Goal: Book appointment/travel/reservation

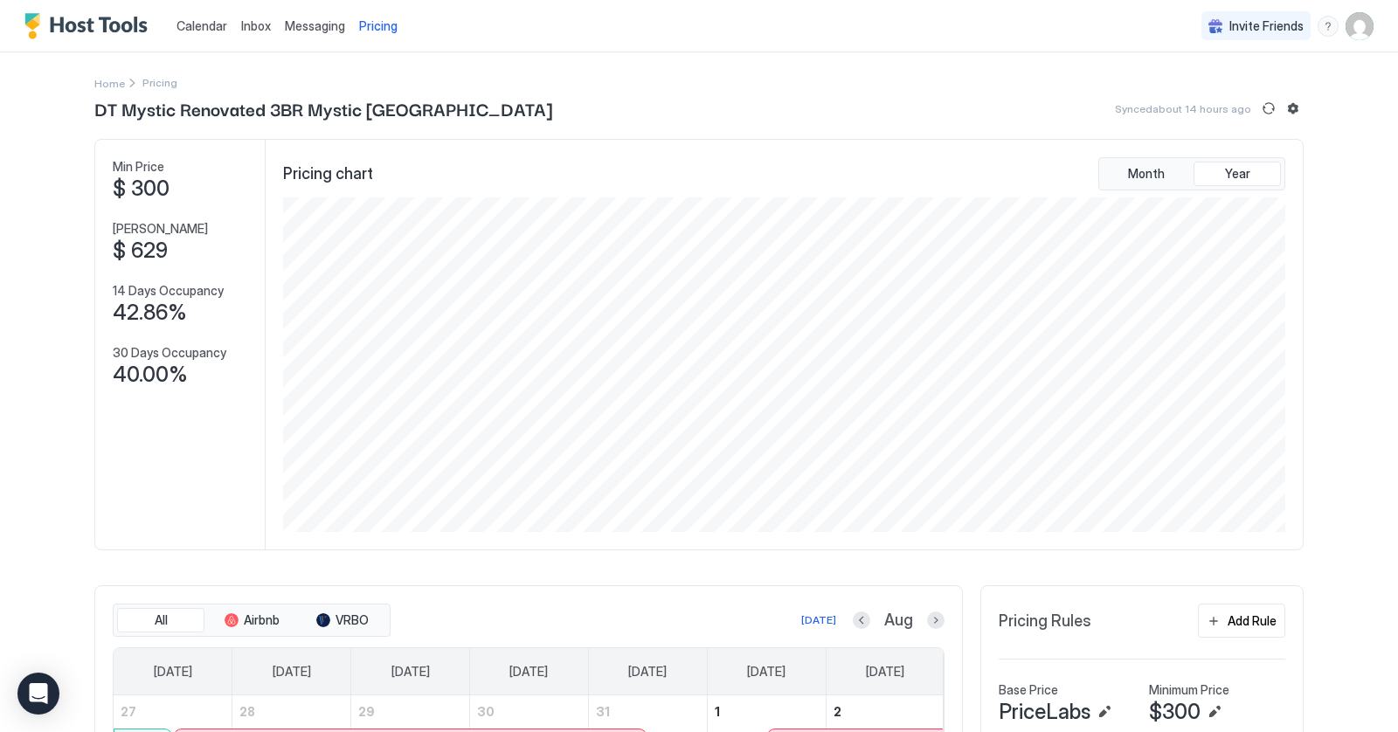
scroll to position [335, 1007]
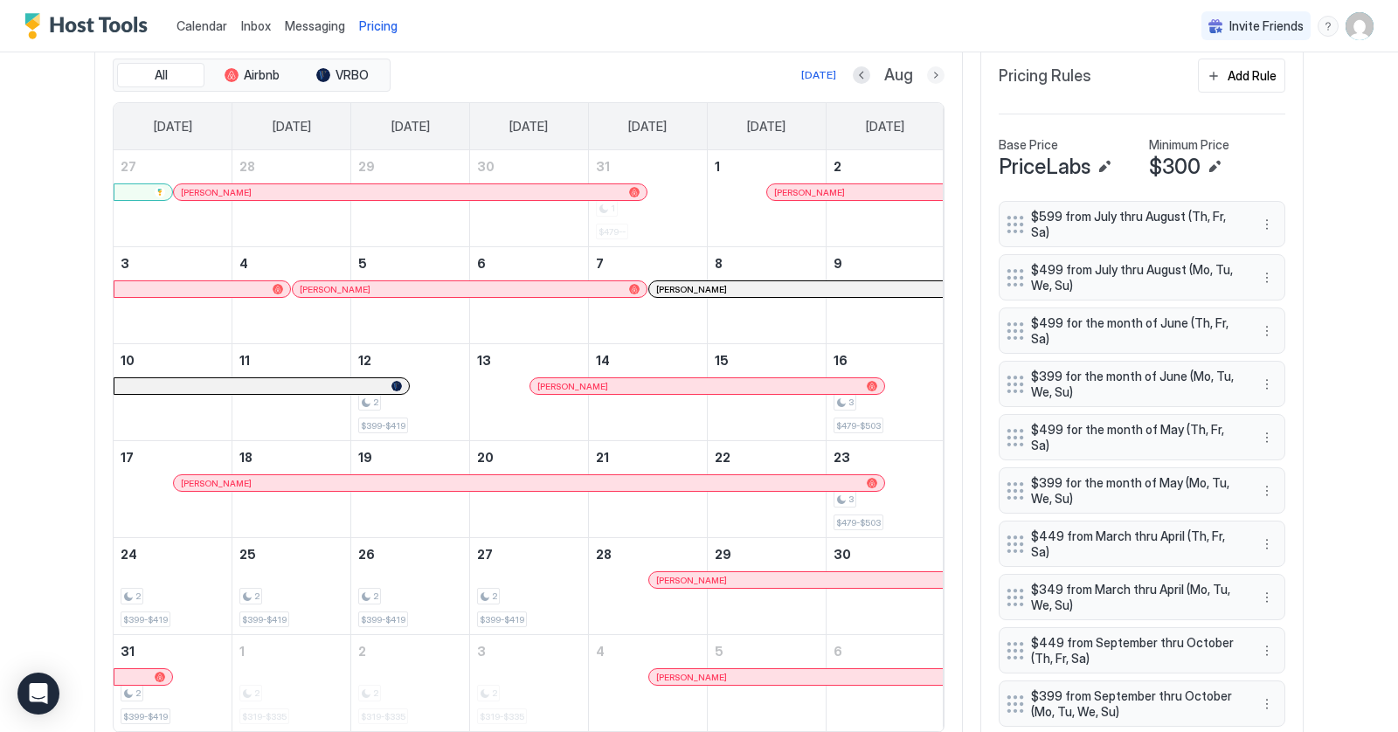
click at [936, 72] on button "Next month" at bounding box center [935, 74] width 17 height 17
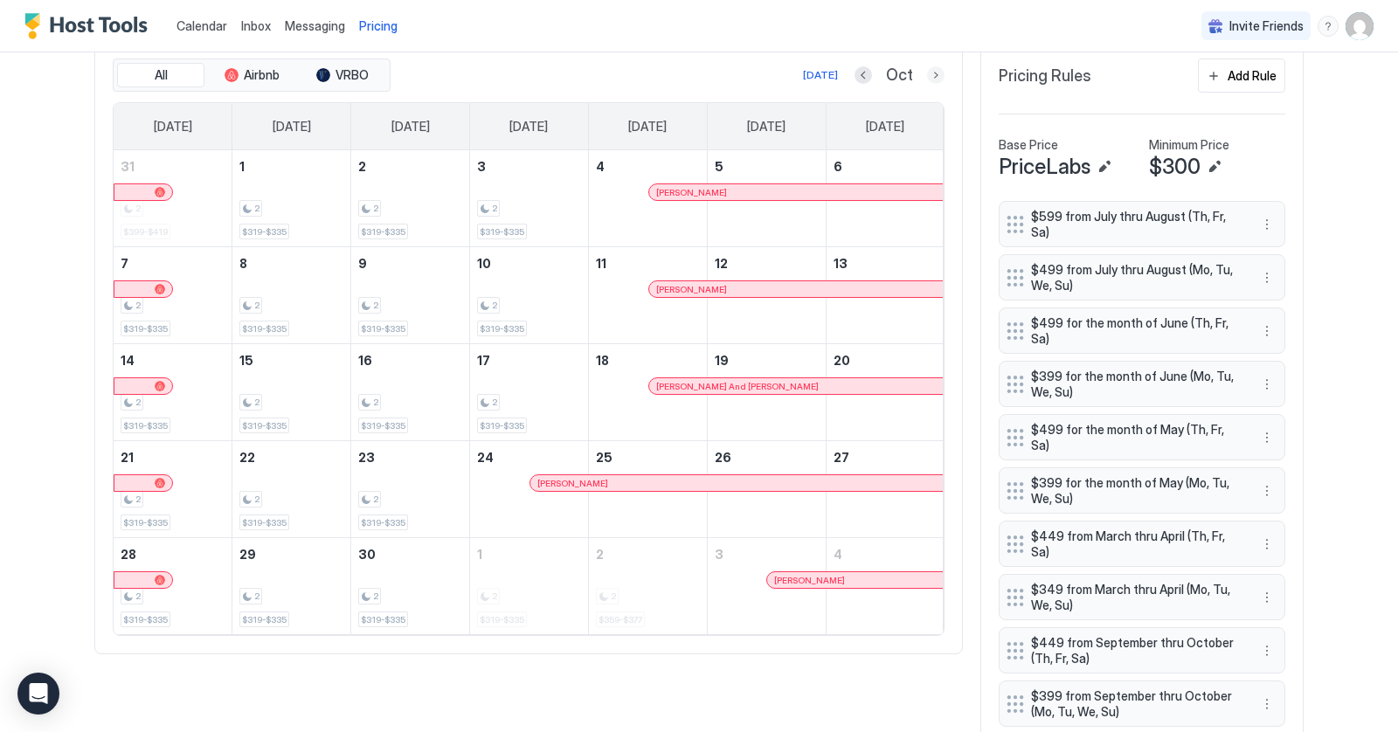
click at [936, 72] on button "Next month" at bounding box center [935, 74] width 17 height 17
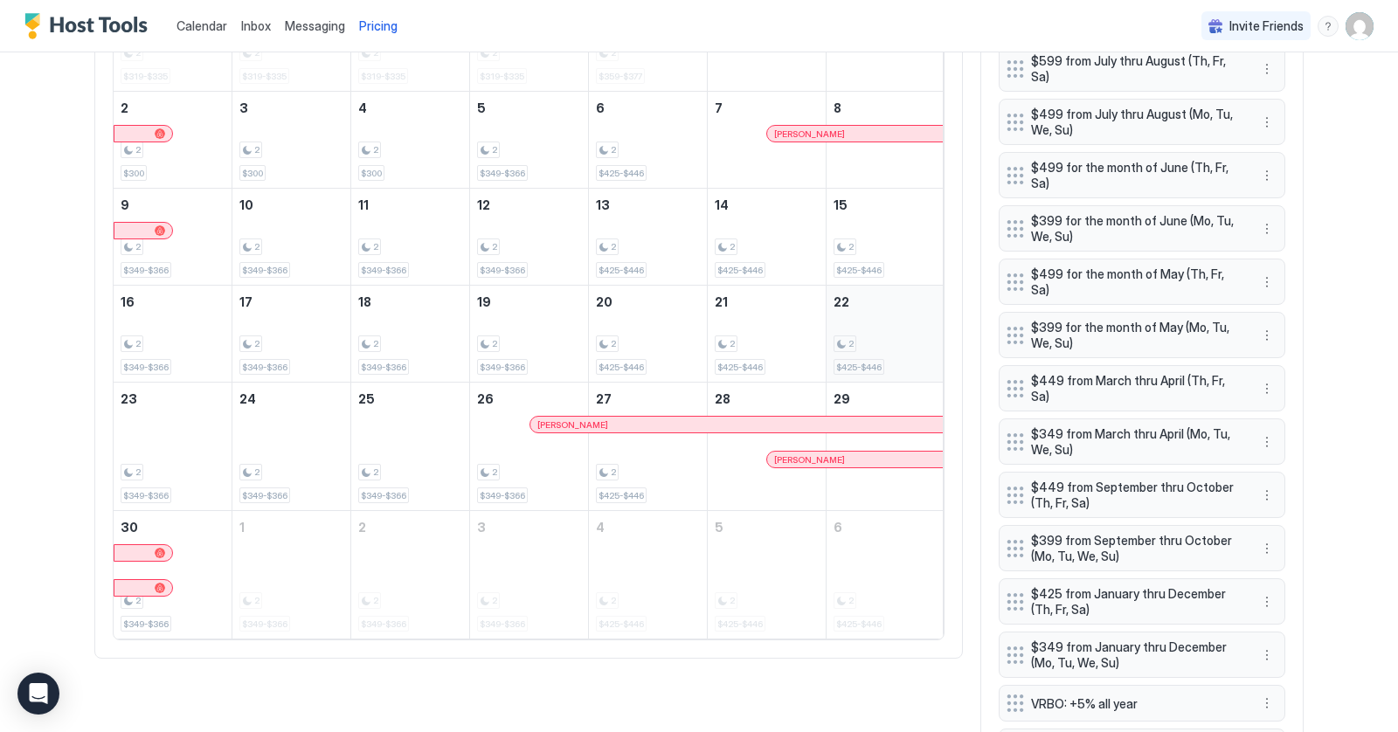
scroll to position [702, 0]
click at [814, 454] on div at bounding box center [814, 459] width 14 height 14
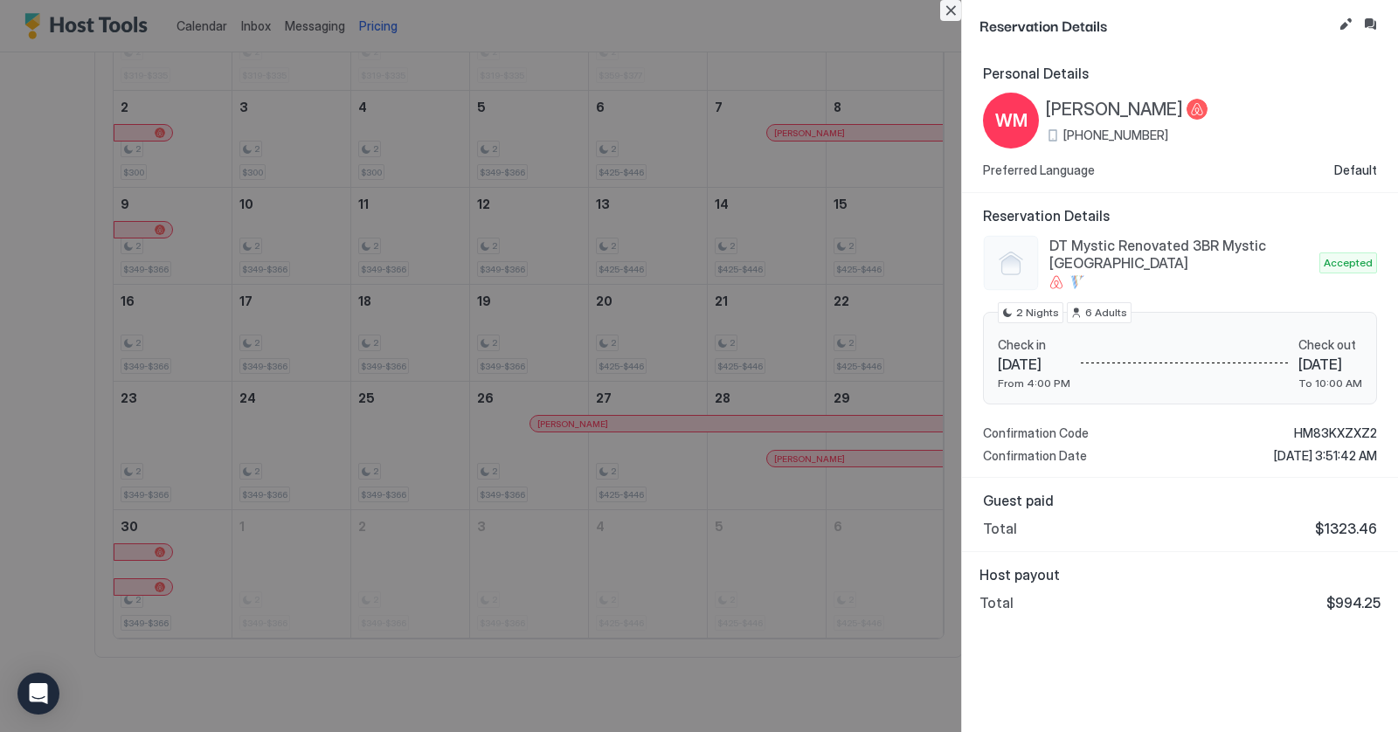
click at [953, 17] on button "Close" at bounding box center [950, 10] width 21 height 21
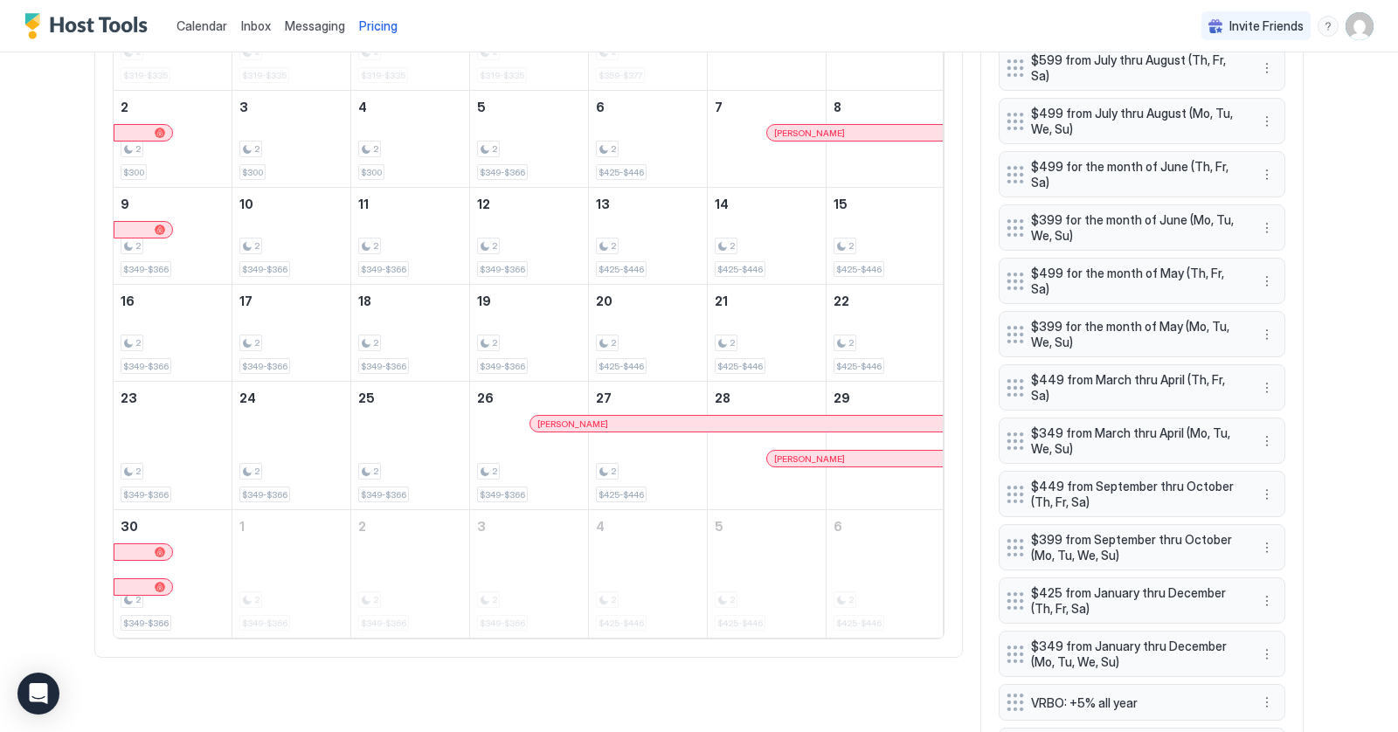
click at [548, 419] on div at bounding box center [549, 424] width 14 height 14
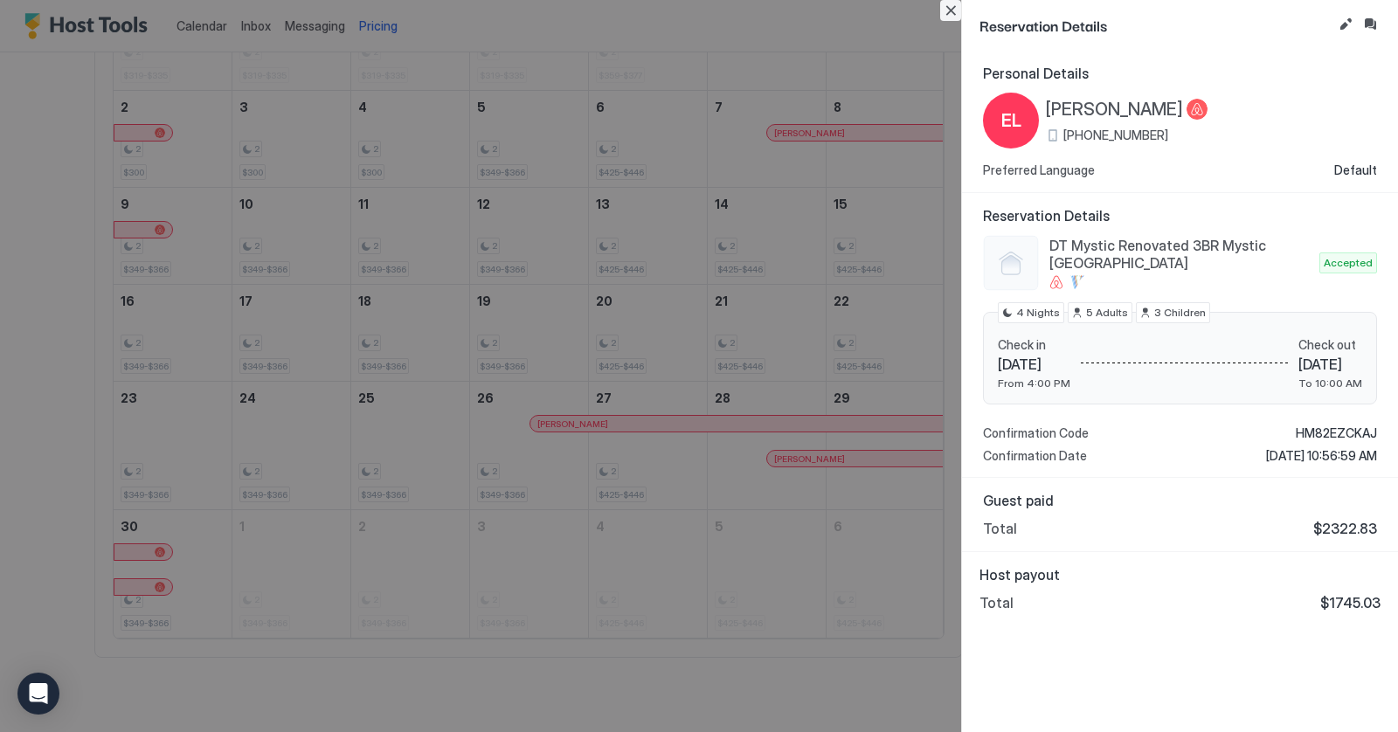
click at [951, 17] on button "Close" at bounding box center [950, 10] width 21 height 21
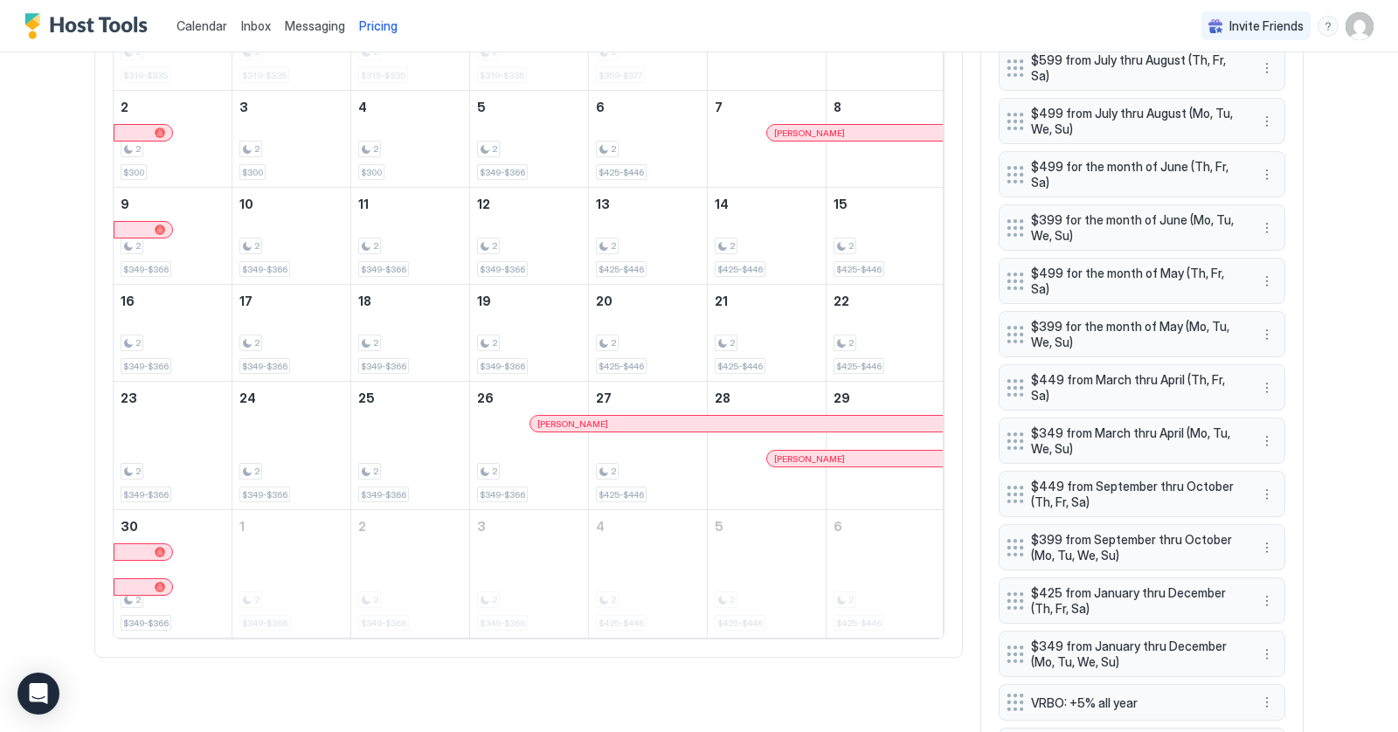
click at [567, 417] on div at bounding box center [567, 424] width 14 height 14
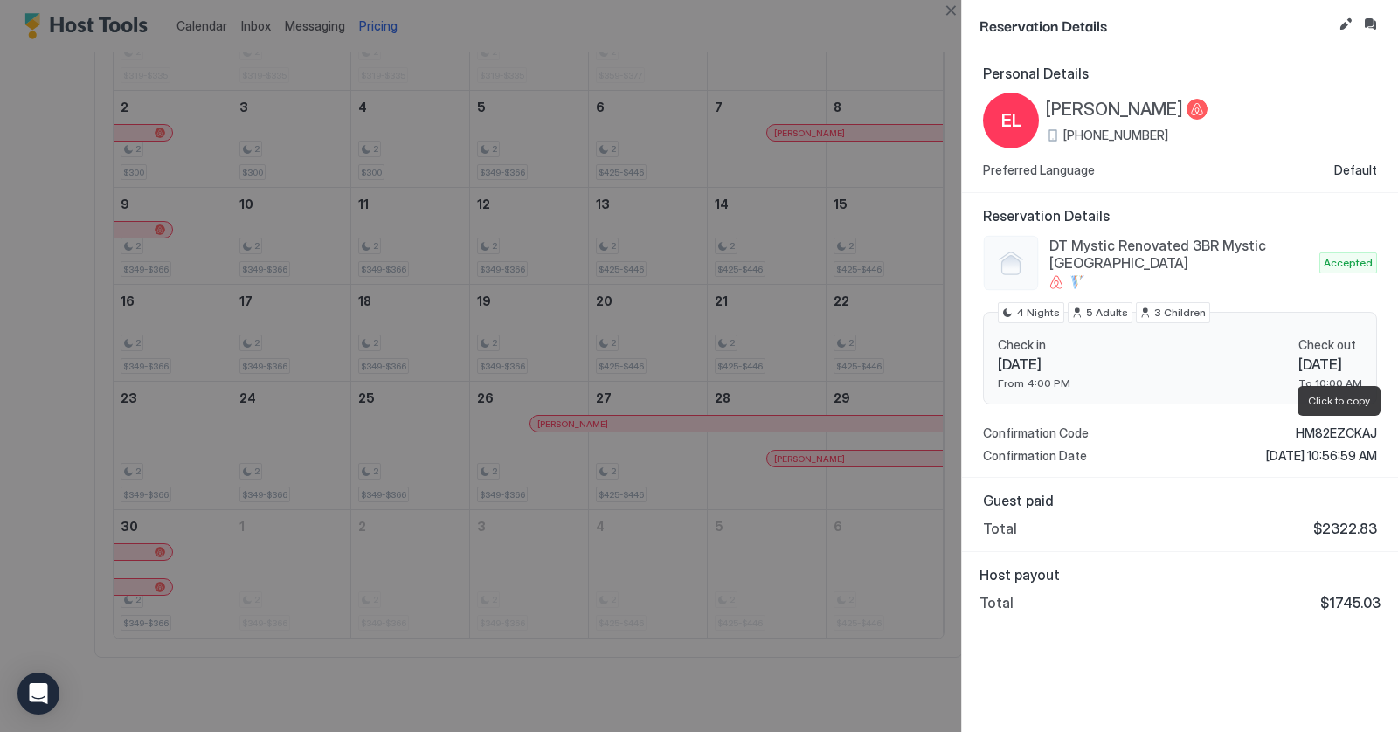
click at [1302, 431] on span "HM82EZCKAJ" at bounding box center [1336, 434] width 81 height 16
click at [1318, 434] on span "HM82EZCKAJ" at bounding box center [1336, 434] width 81 height 16
click at [955, 11] on button "Close" at bounding box center [950, 10] width 21 height 21
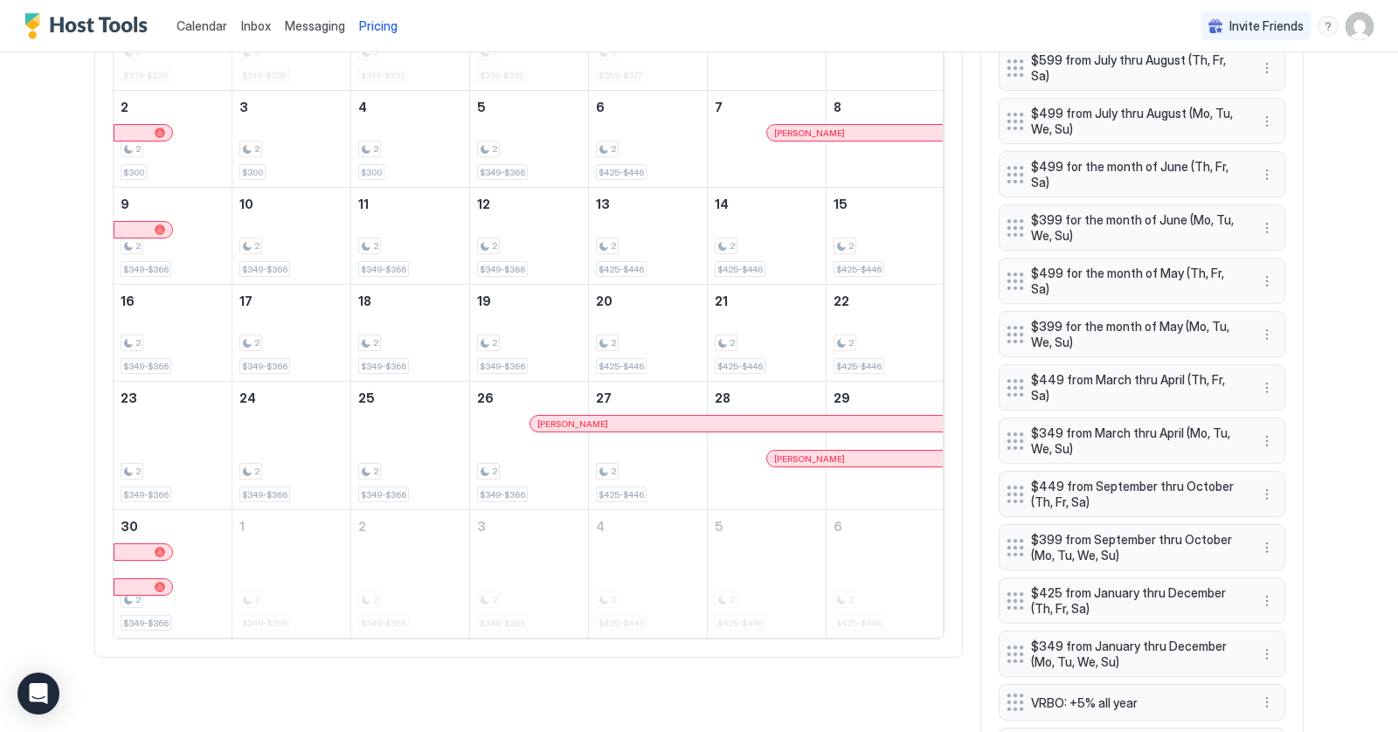
click at [601, 419] on div at bounding box center [602, 424] width 14 height 14
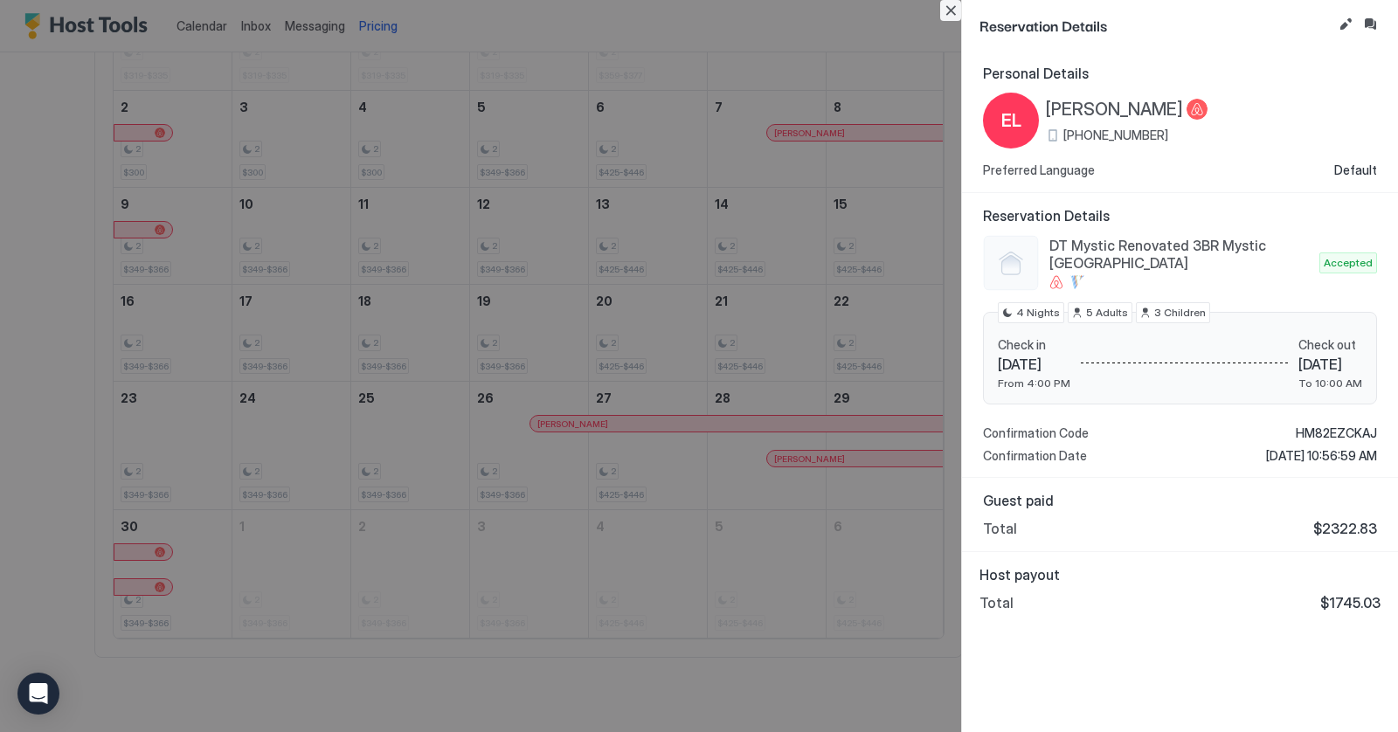
click at [952, 12] on button "Close" at bounding box center [950, 10] width 21 height 21
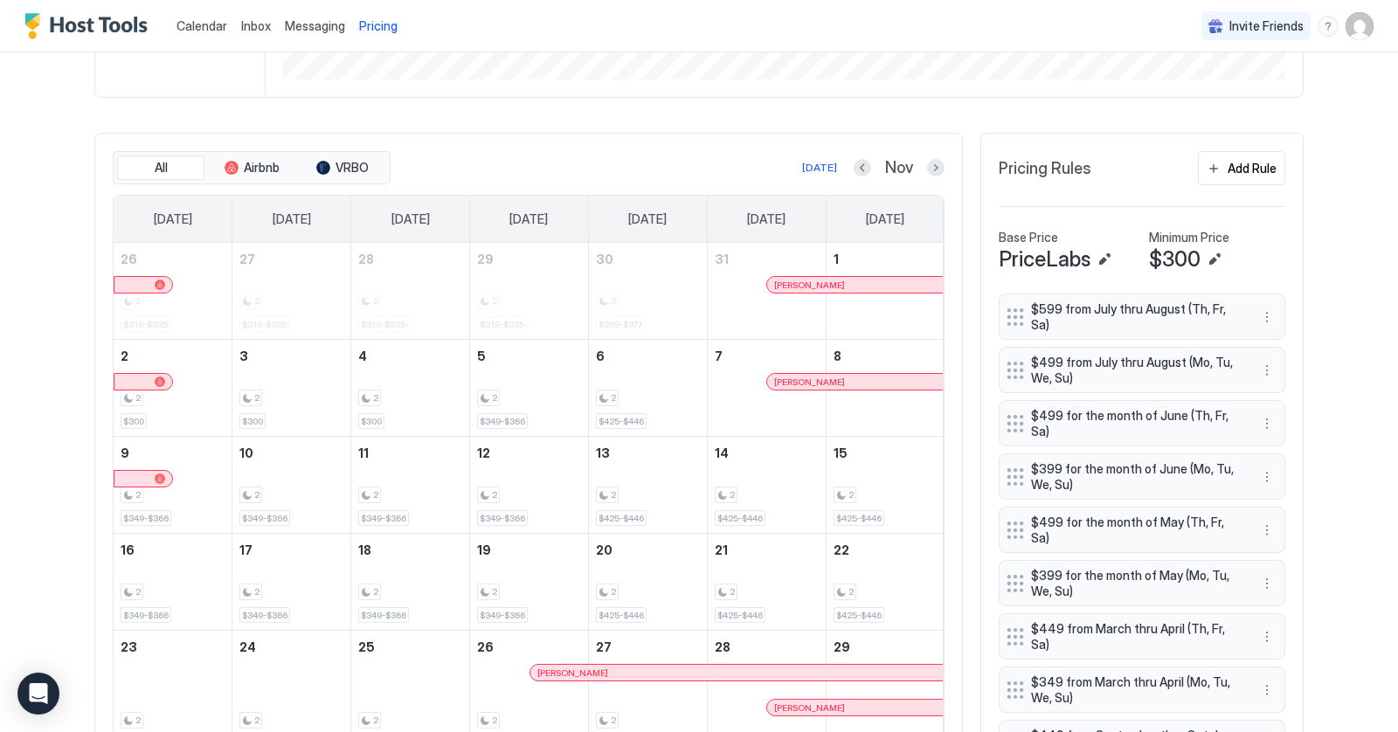
scroll to position [451, 0]
click at [857, 162] on button "Previous month" at bounding box center [862, 169] width 17 height 17
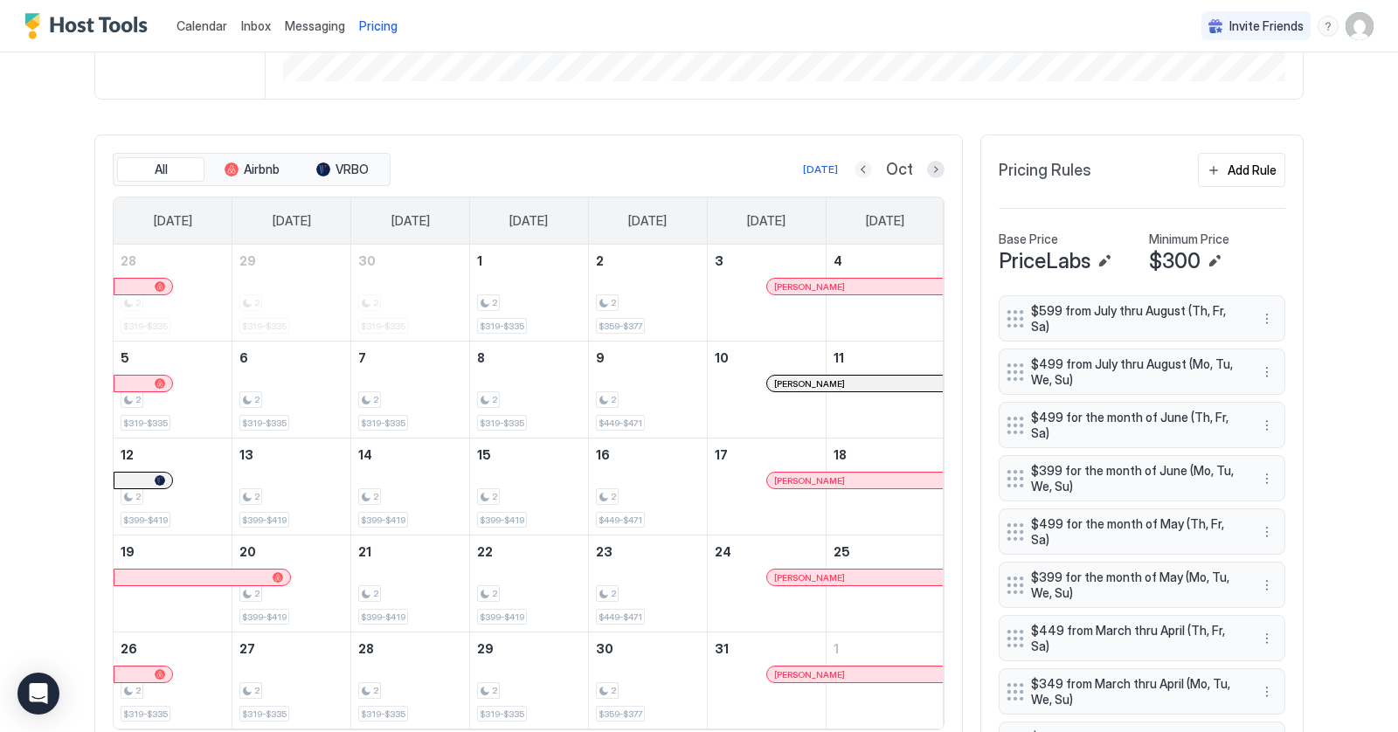
click at [864, 167] on button "Previous month" at bounding box center [863, 169] width 17 height 17
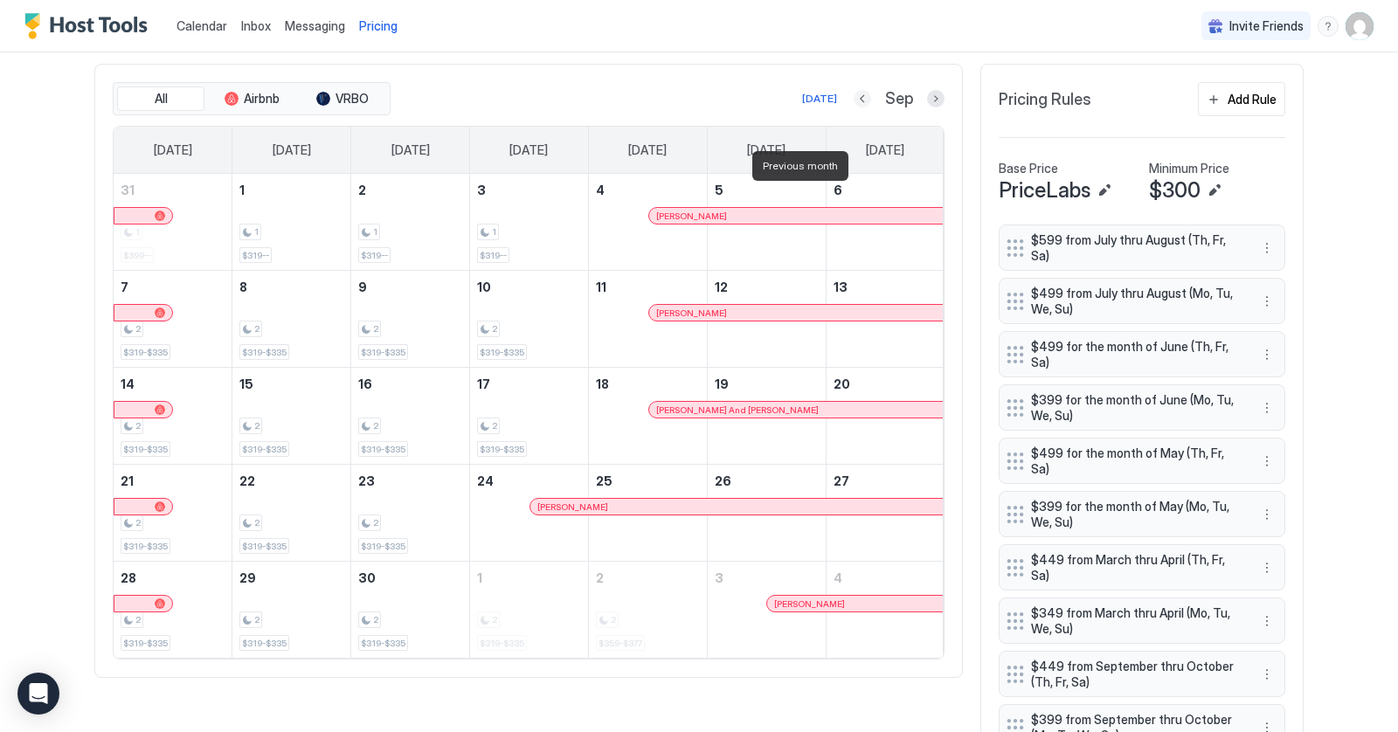
scroll to position [528, 0]
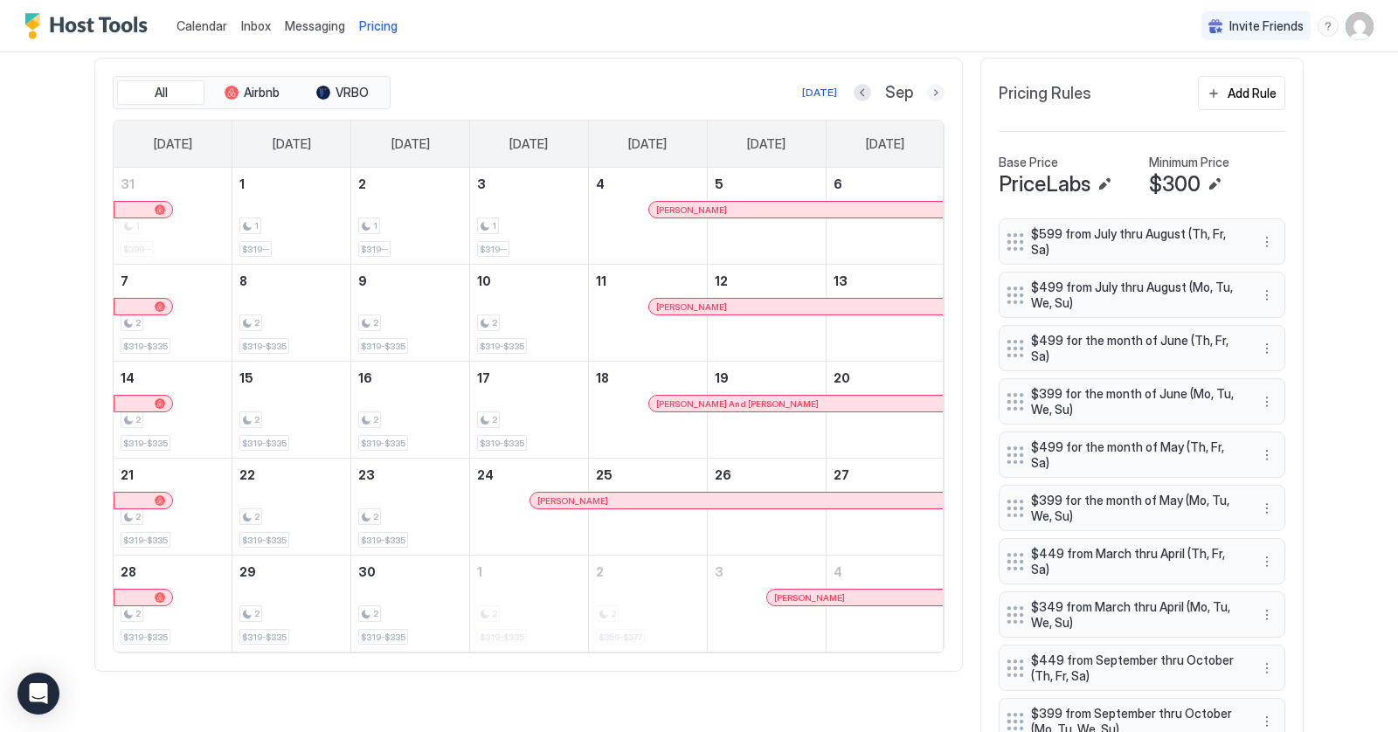
click at [932, 88] on button "Next month" at bounding box center [935, 92] width 17 height 17
click at [939, 89] on button "Next month" at bounding box center [935, 92] width 17 height 17
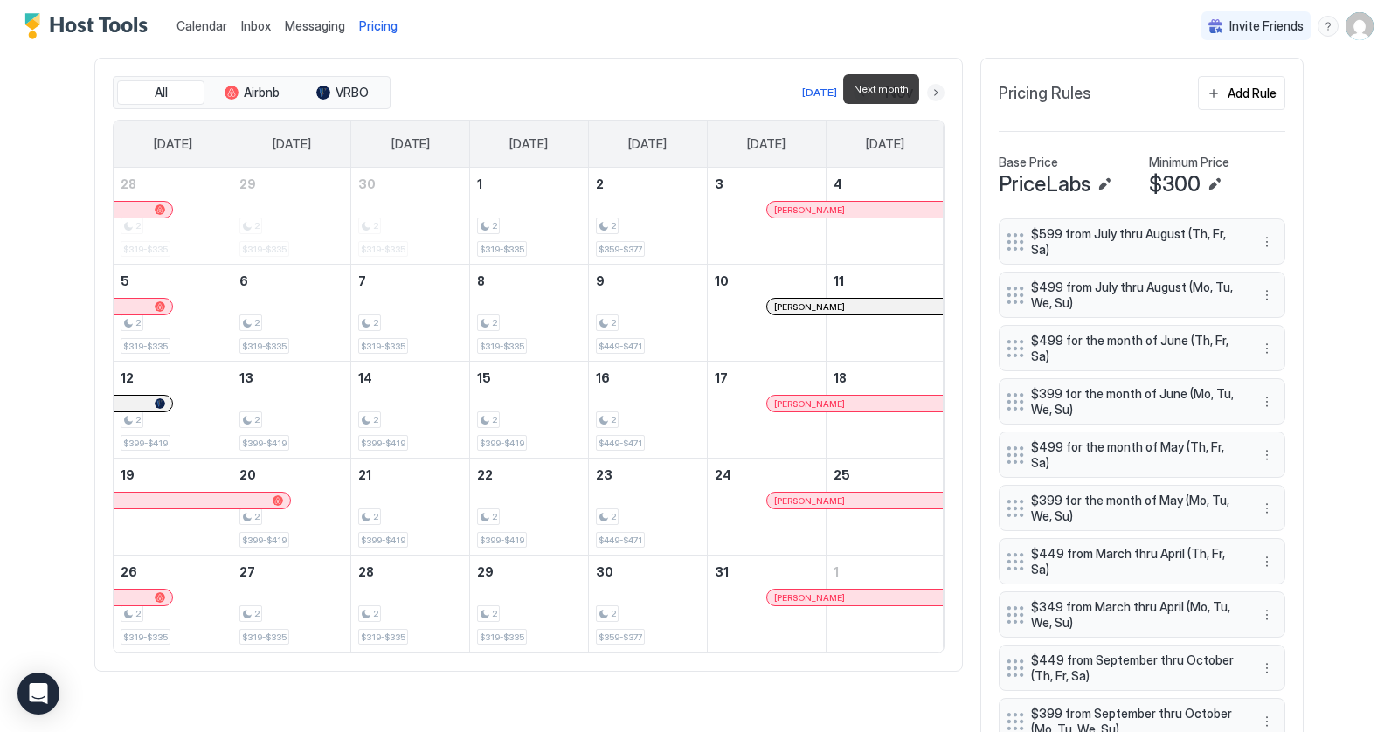
click at [939, 89] on button "Next month" at bounding box center [935, 92] width 17 height 17
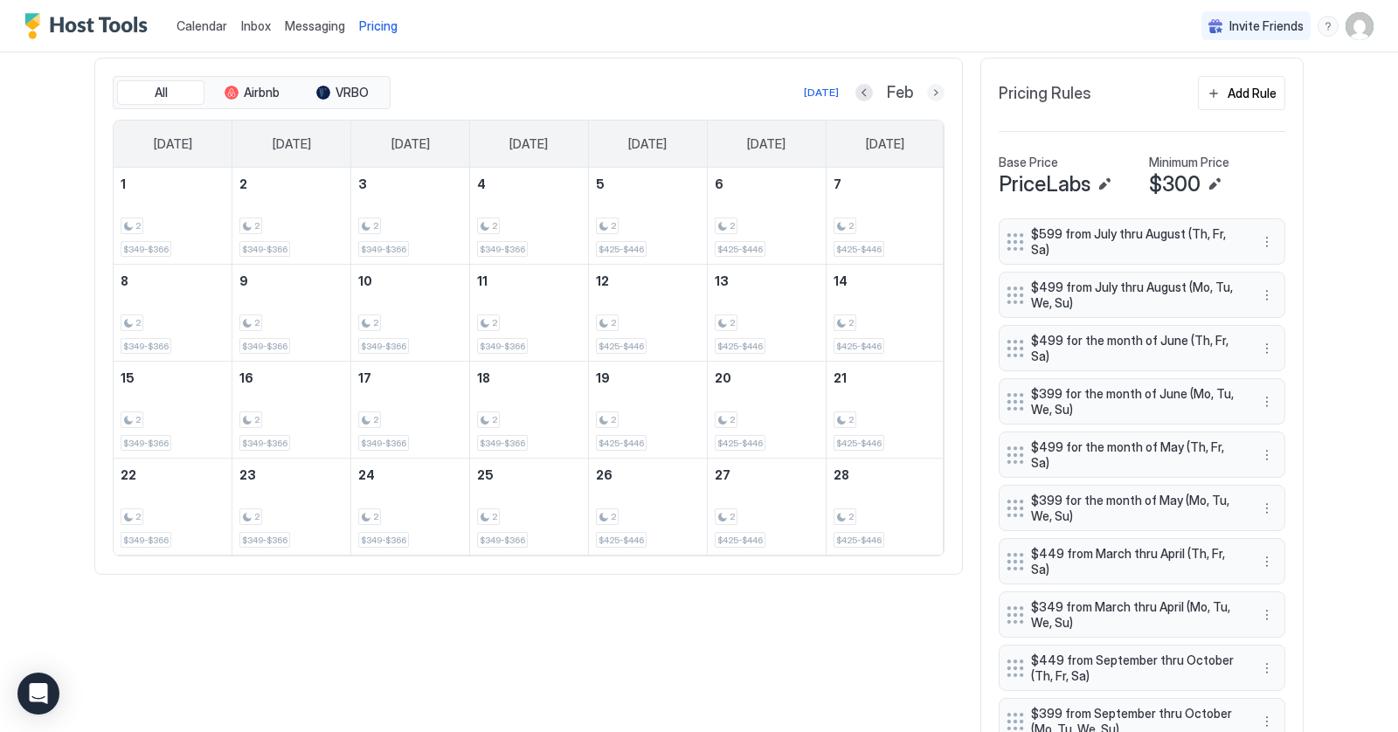
click at [937, 94] on button "Next month" at bounding box center [935, 92] width 17 height 17
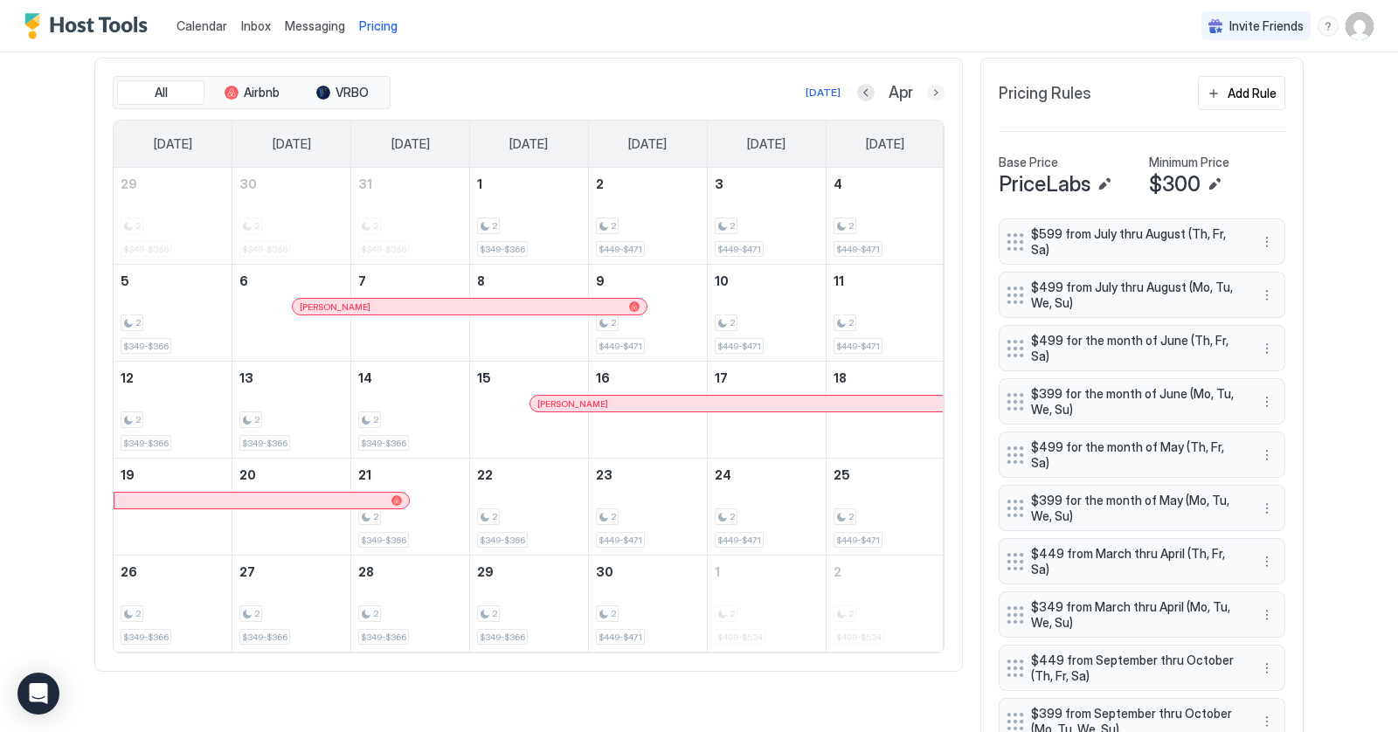
click at [933, 95] on button "Next month" at bounding box center [935, 92] width 17 height 17
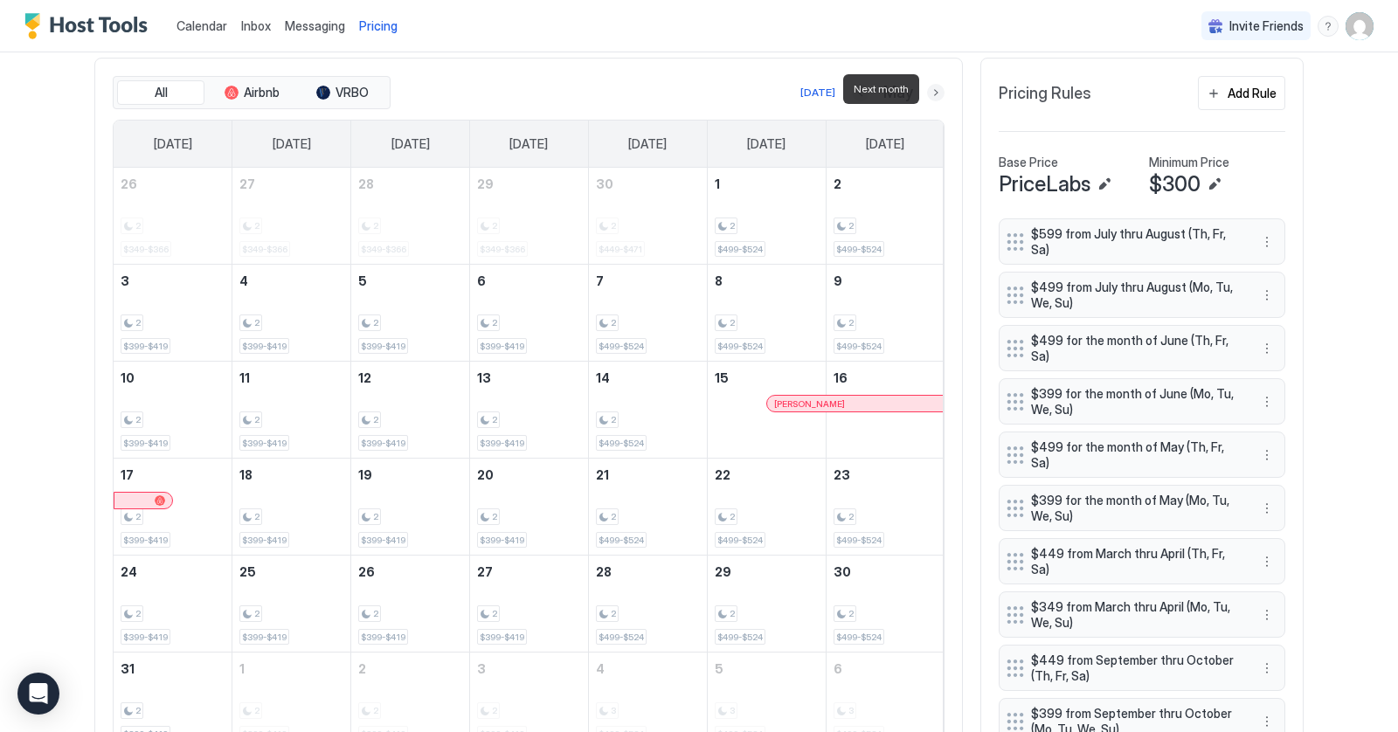
click at [933, 95] on button "Next month" at bounding box center [935, 92] width 17 height 17
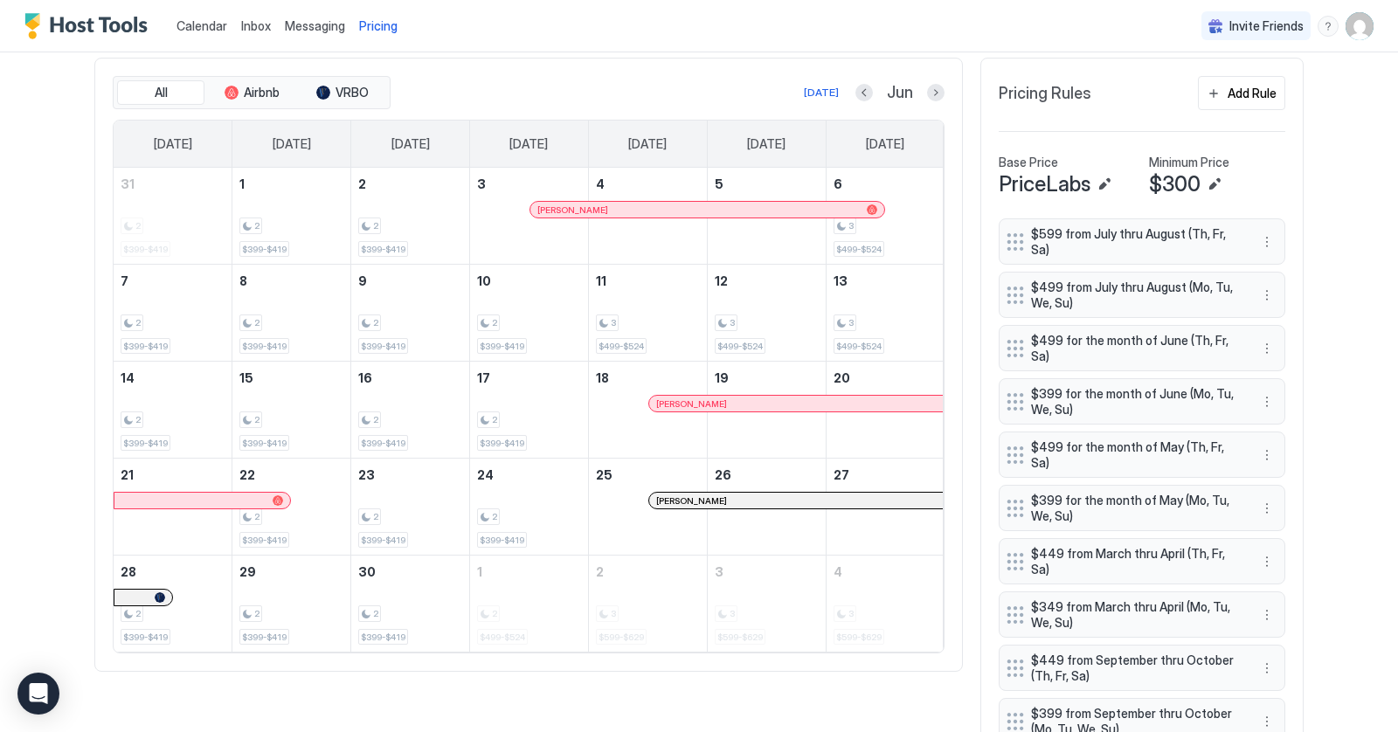
click at [693, 204] on div at bounding box center [694, 210] width 14 height 14
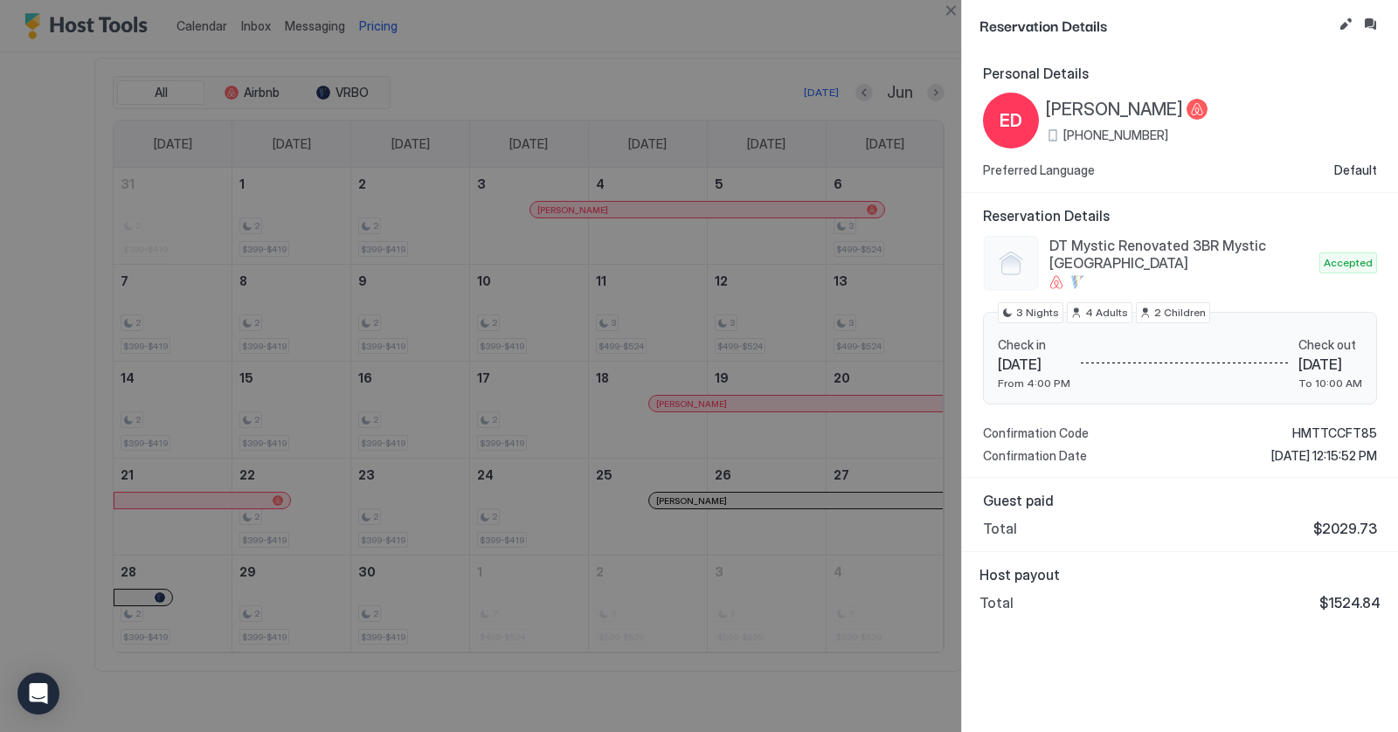
click at [1105, 109] on span "[PERSON_NAME]" at bounding box center [1114, 110] width 137 height 22
click at [1141, 138] on span "[PHONE_NUMBER]" at bounding box center [1116, 136] width 105 height 16
click at [956, 16] on button "Close" at bounding box center [950, 10] width 21 height 21
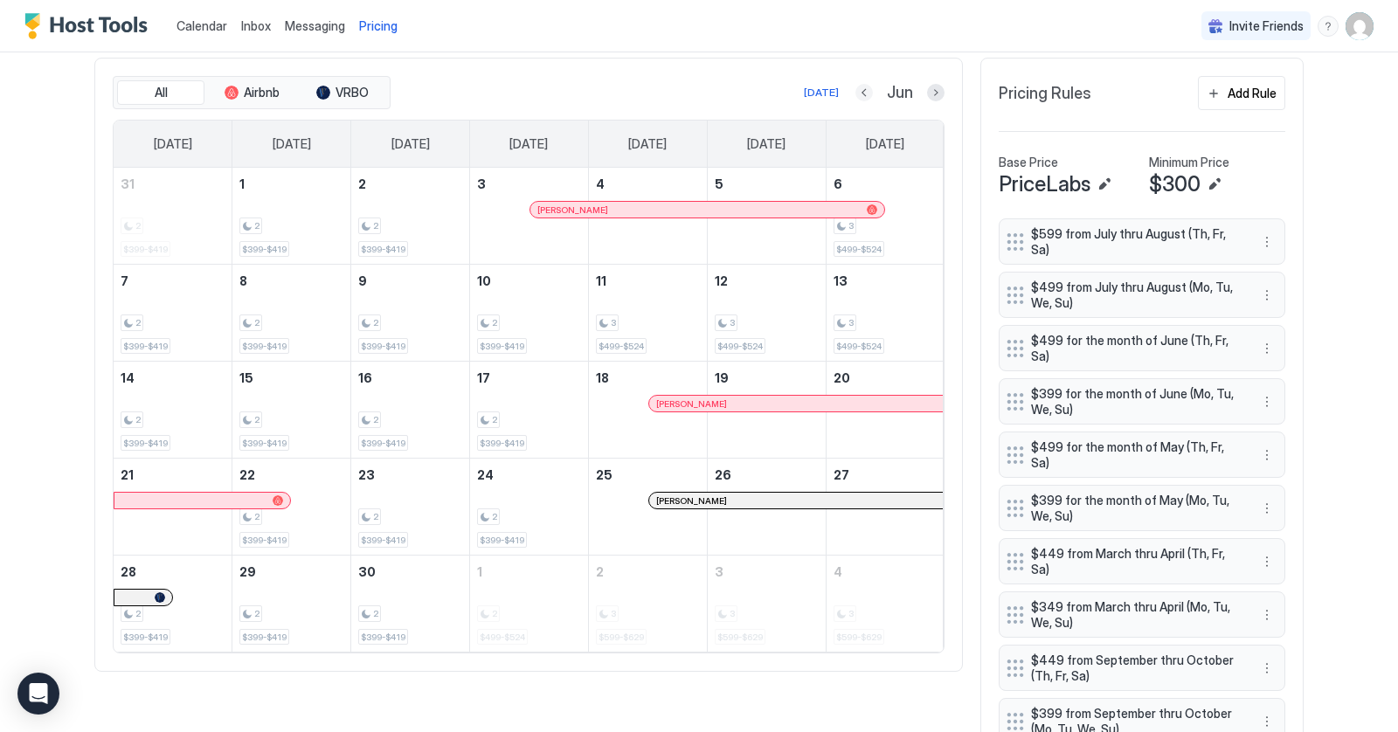
click at [870, 91] on button "Previous month" at bounding box center [864, 92] width 17 height 17
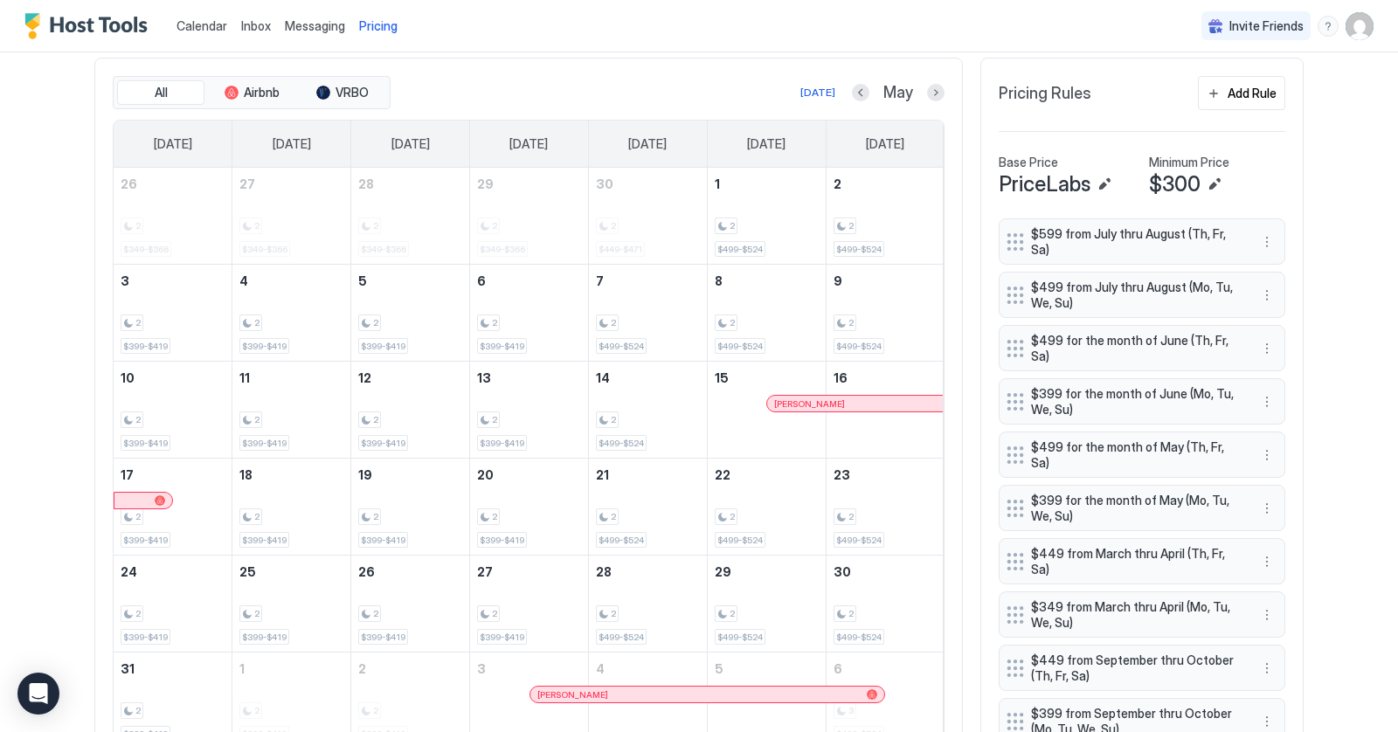
click at [870, 91] on div "May" at bounding box center [898, 93] width 93 height 20
click at [862, 87] on button "Previous month" at bounding box center [860, 92] width 17 height 17
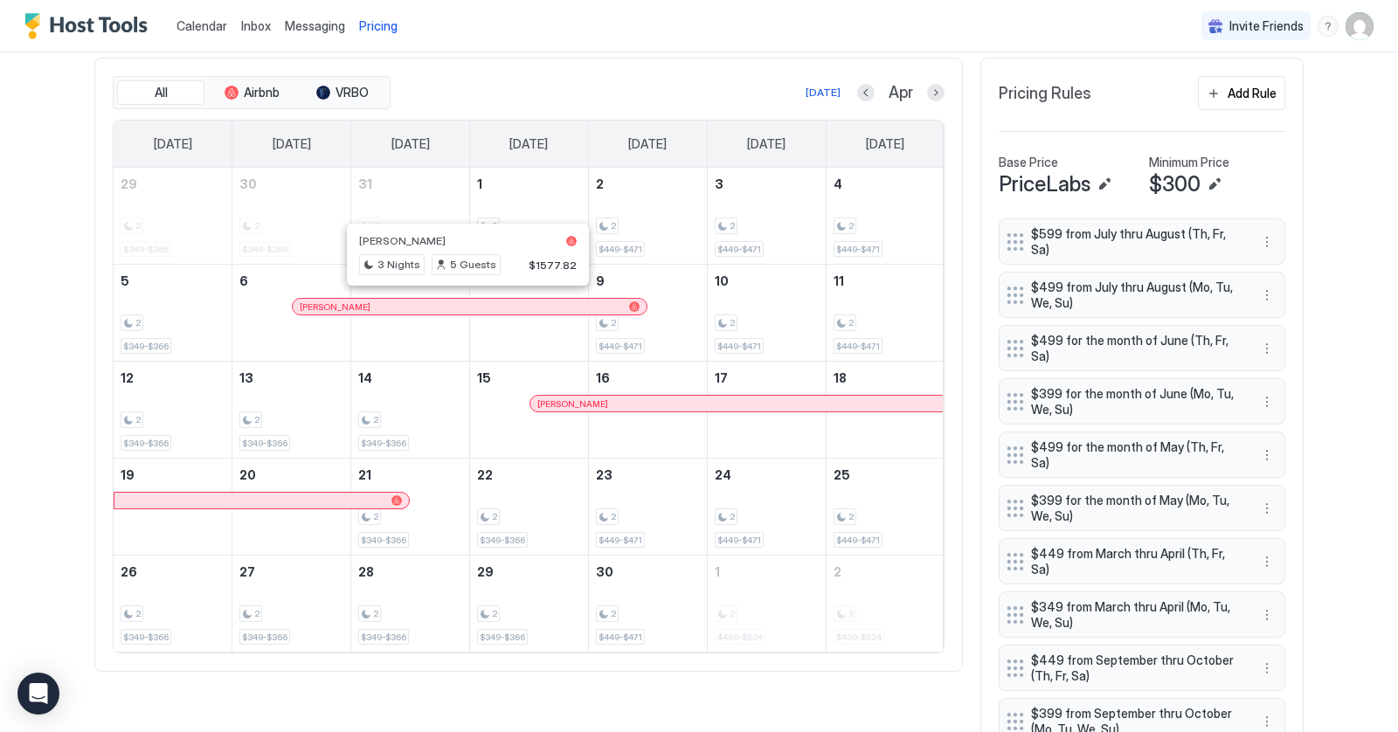
click at [460, 300] on div at bounding box center [461, 307] width 14 height 14
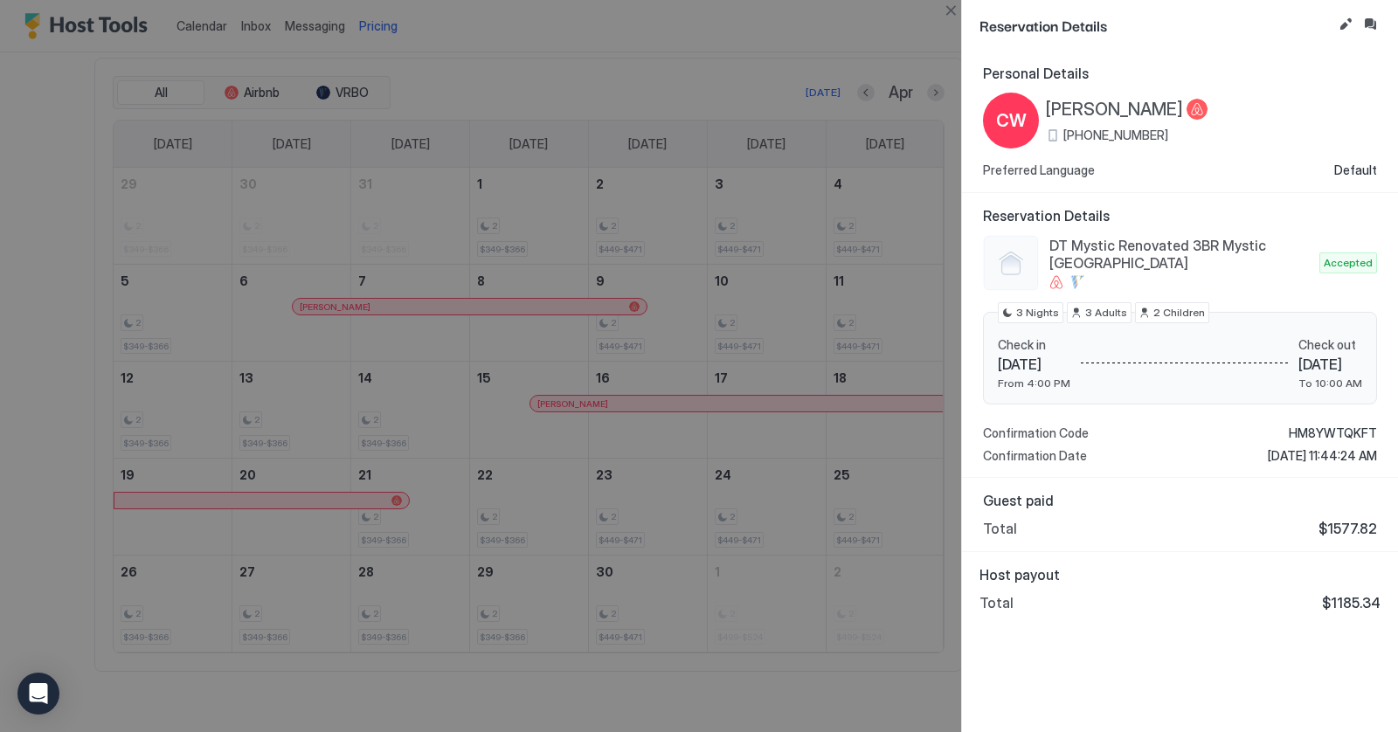
click at [1108, 139] on span "[PHONE_NUMBER]" at bounding box center [1116, 136] width 105 height 16
click at [953, 12] on button "Close" at bounding box center [950, 10] width 21 height 21
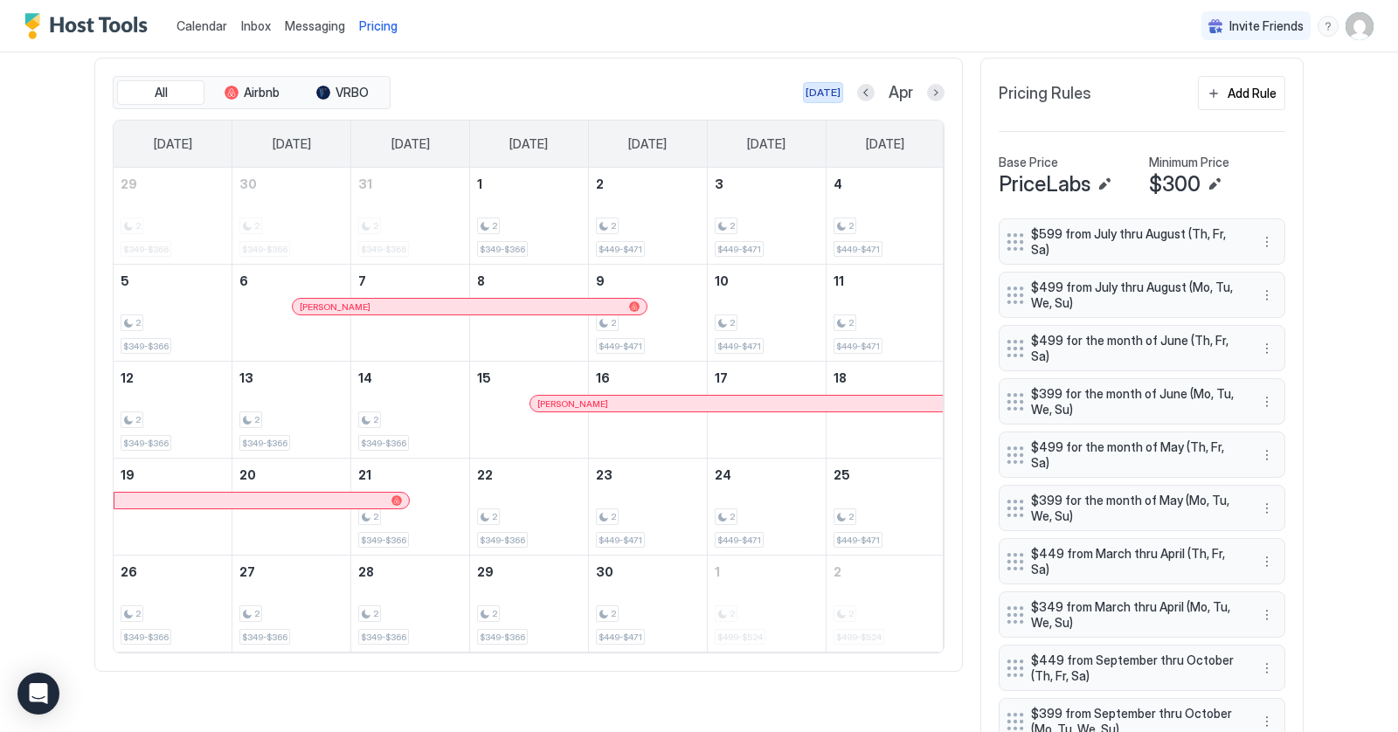
click at [827, 90] on div "[DATE]" at bounding box center [823, 93] width 35 height 16
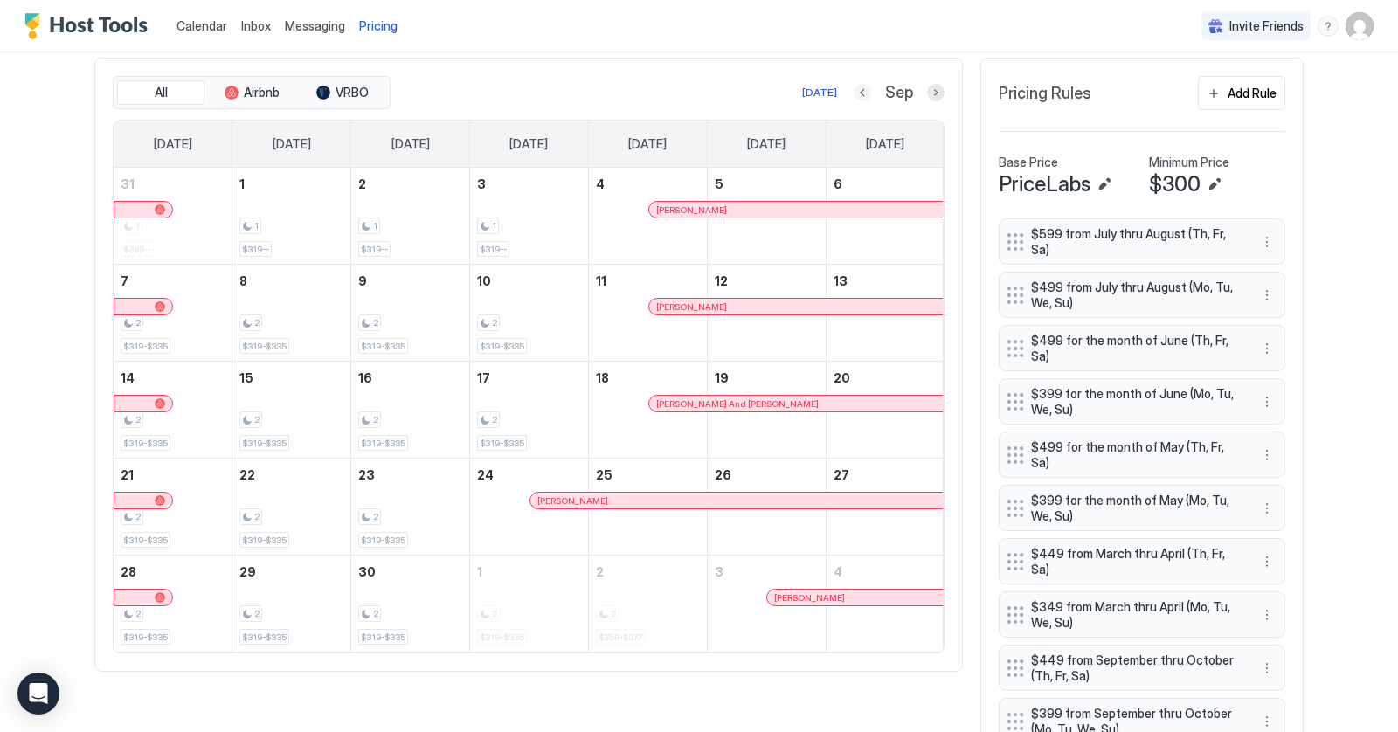
click at [864, 90] on button "Previous month" at bounding box center [862, 92] width 17 height 17
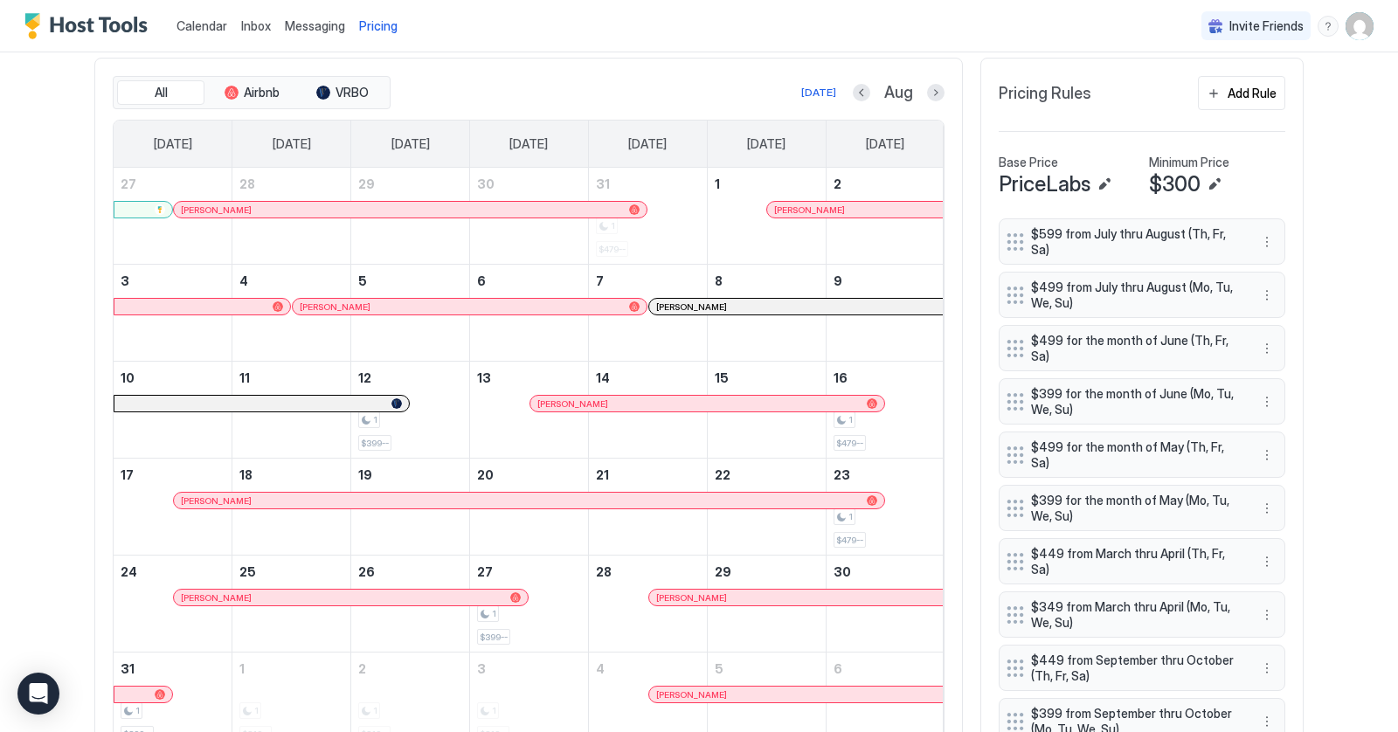
click at [822, 203] on div at bounding box center [823, 210] width 14 height 14
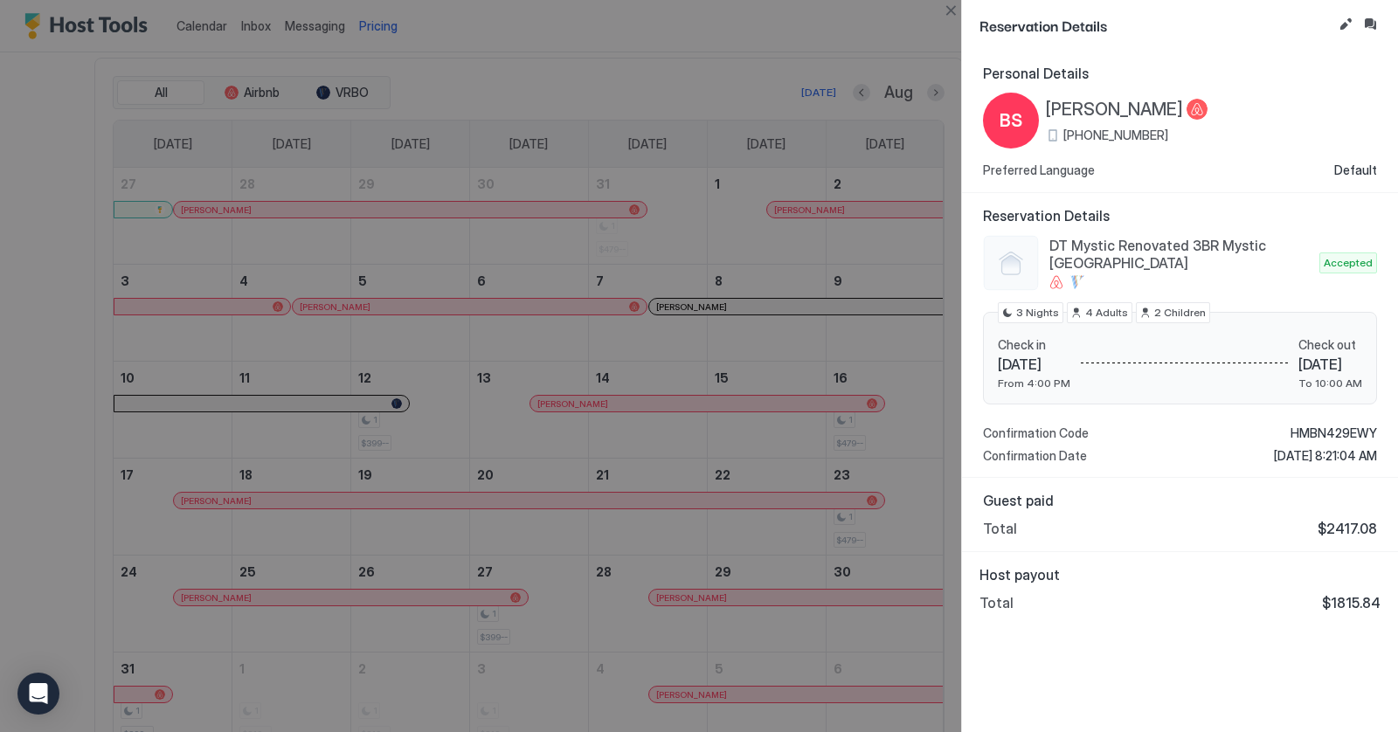
click at [1068, 107] on span "[PERSON_NAME]" at bounding box center [1114, 110] width 137 height 22
click at [950, 15] on button "Close" at bounding box center [950, 10] width 21 height 21
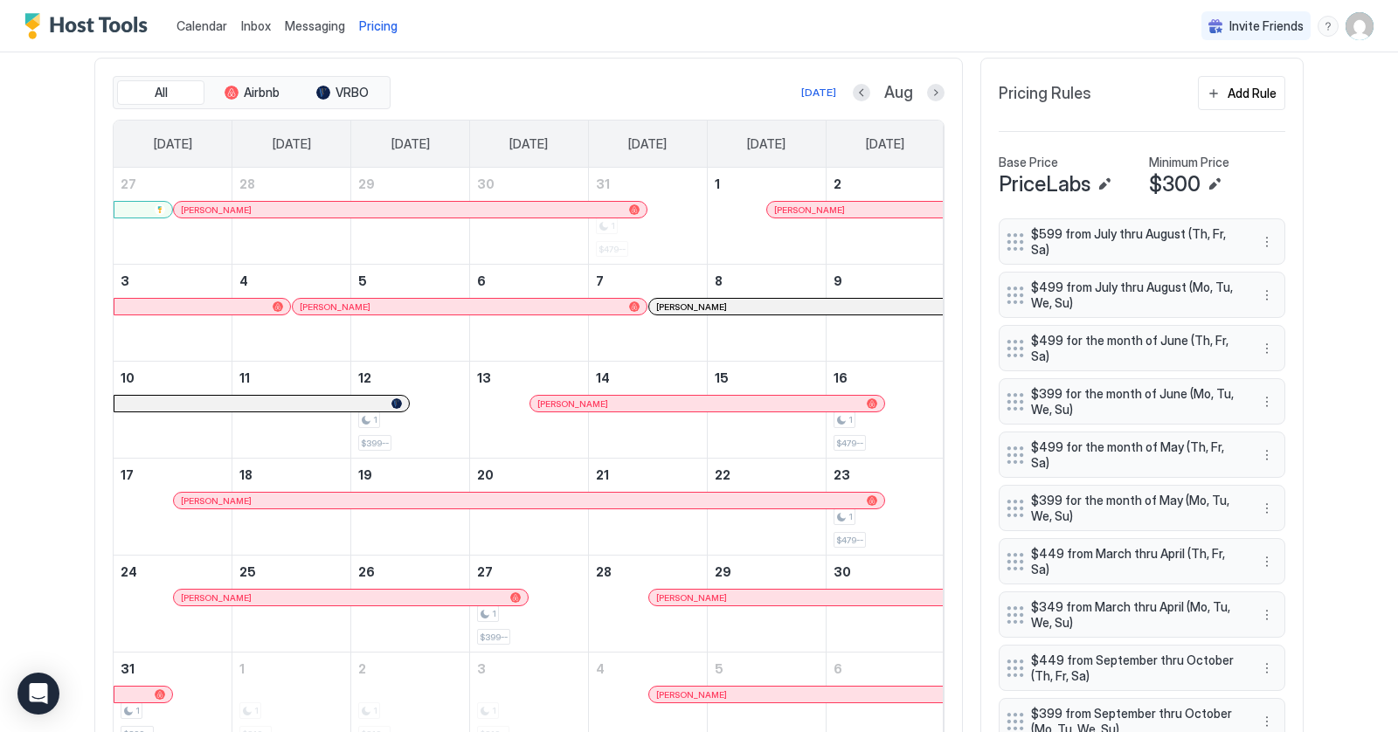
click at [478, 302] on div at bounding box center [479, 307] width 14 height 14
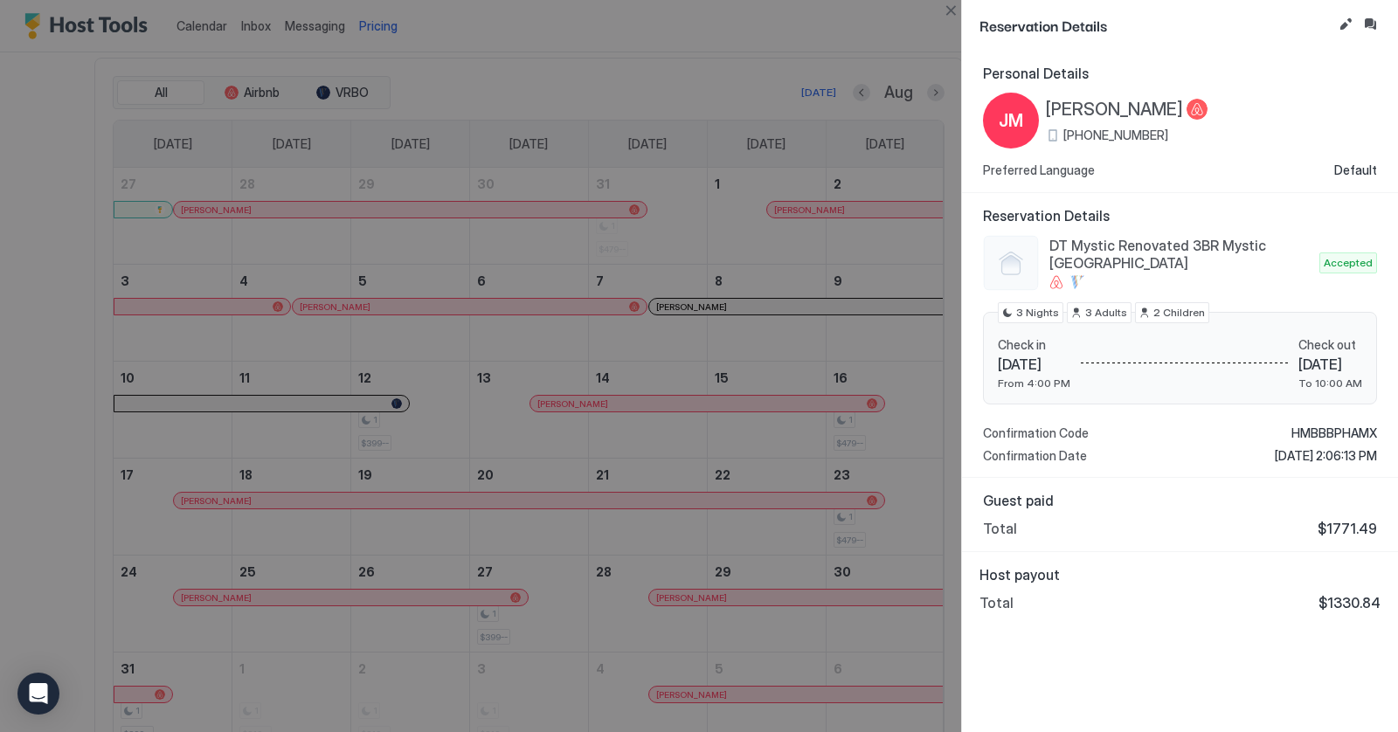
click at [1089, 114] on span "[PERSON_NAME]" at bounding box center [1114, 110] width 137 height 22
click at [953, 8] on button "Close" at bounding box center [950, 10] width 21 height 21
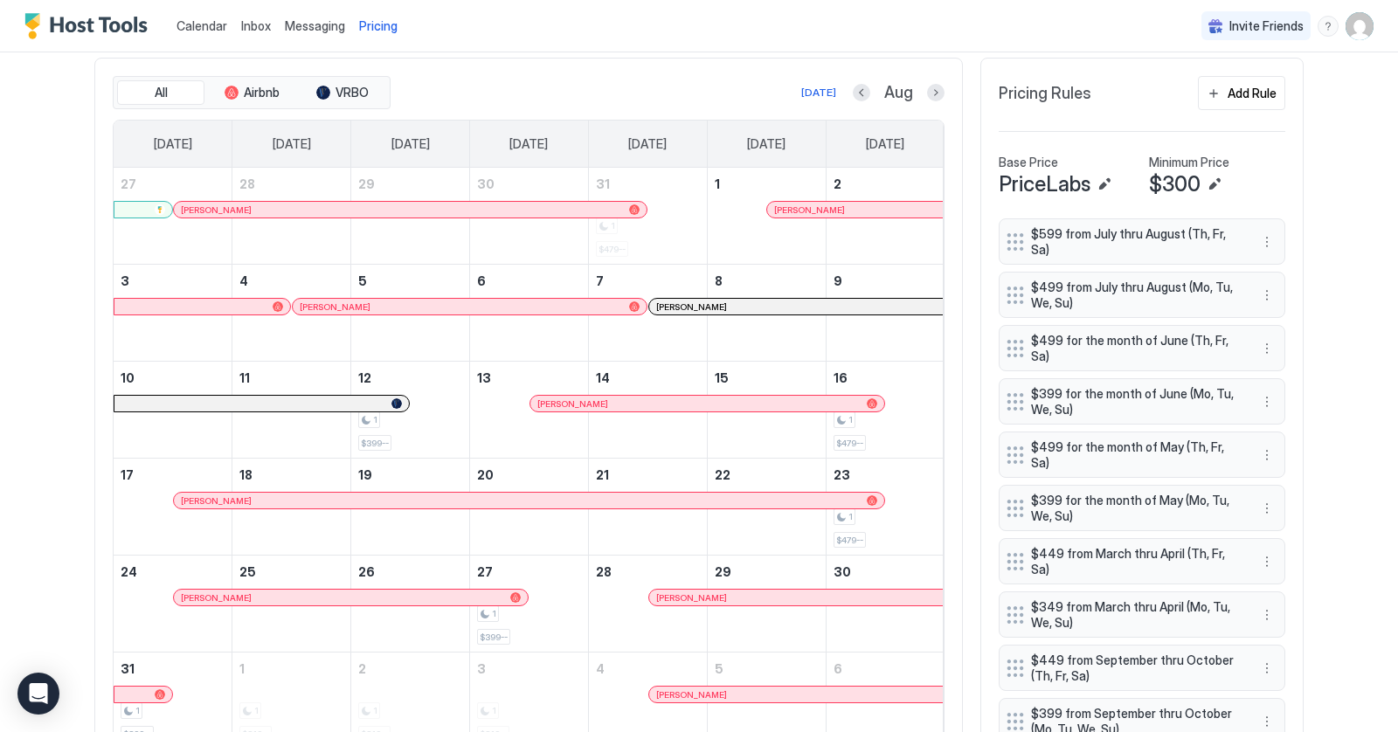
click at [684, 301] on div at bounding box center [684, 307] width 14 height 14
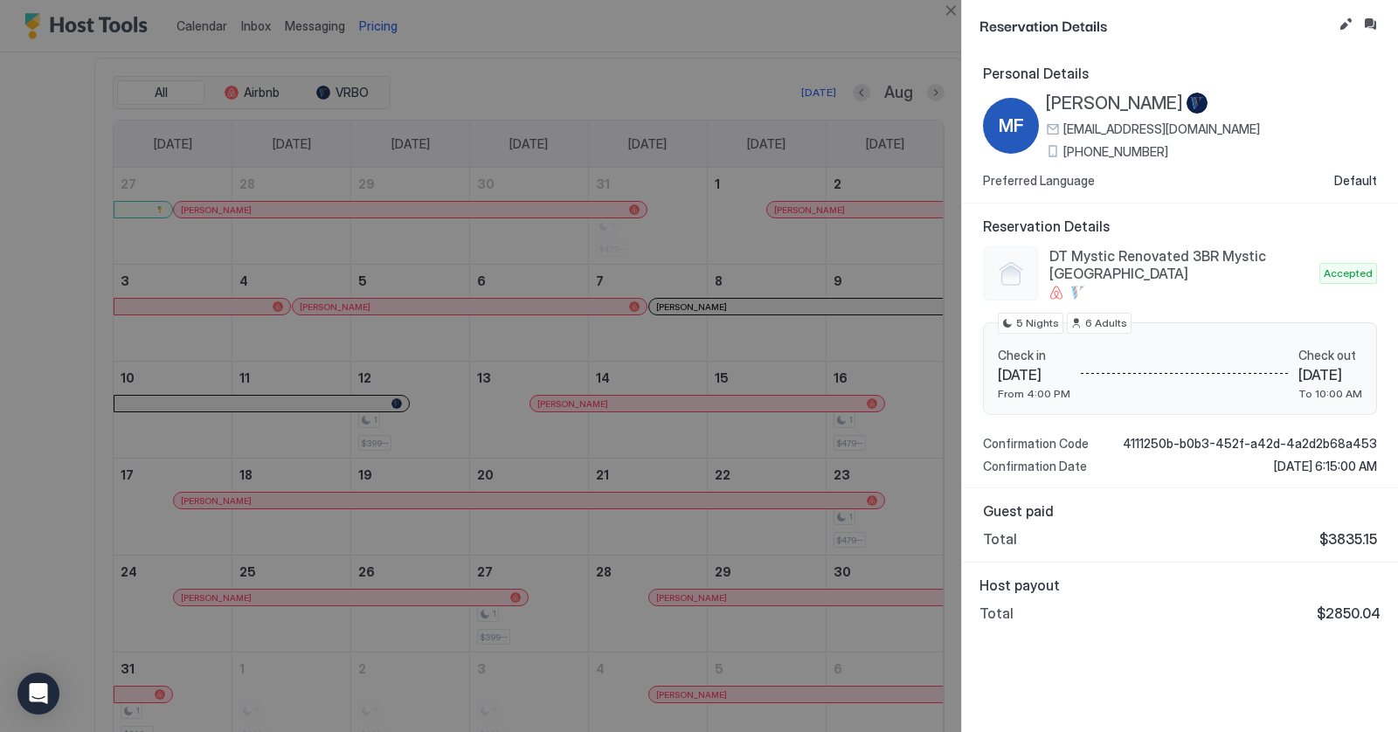
click at [1087, 107] on span "[PERSON_NAME]" at bounding box center [1114, 104] width 137 height 22
click at [951, 10] on button "Close" at bounding box center [950, 10] width 21 height 21
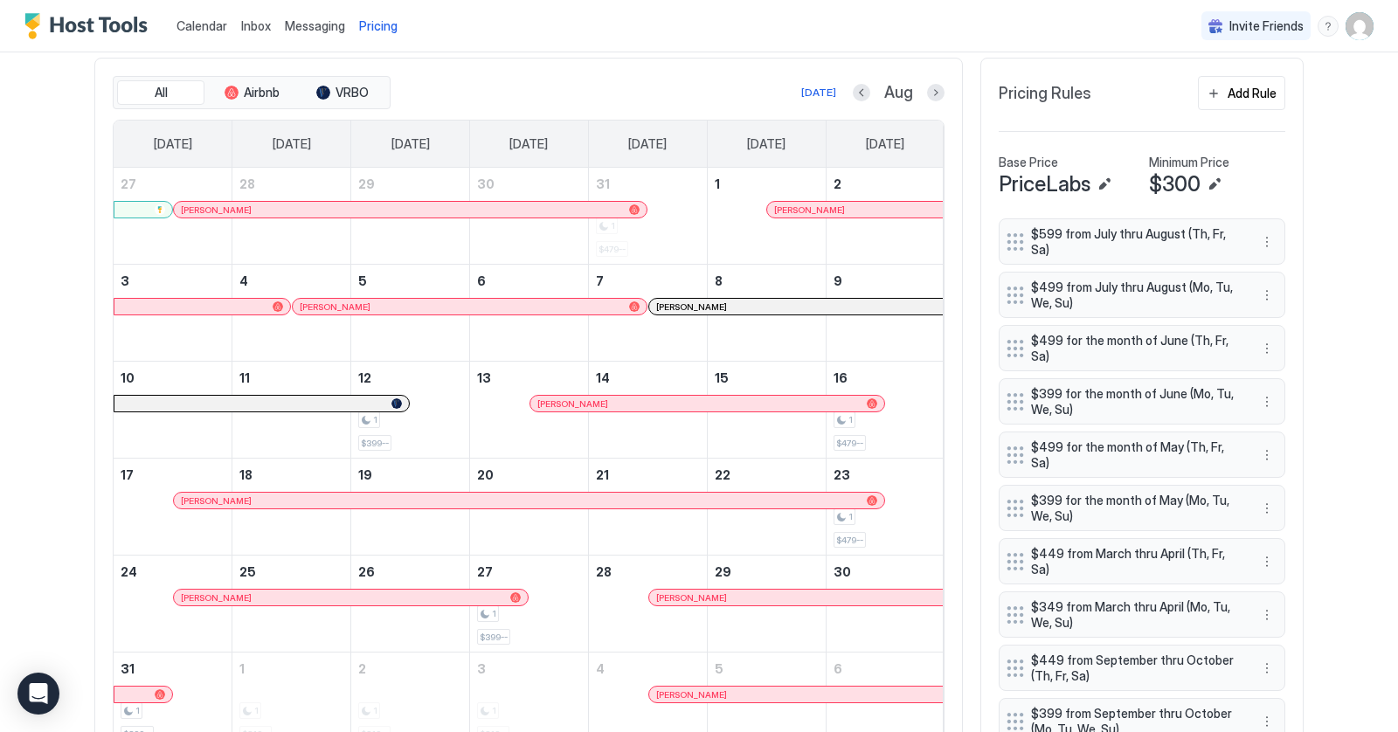
click at [566, 397] on div at bounding box center [567, 404] width 14 height 14
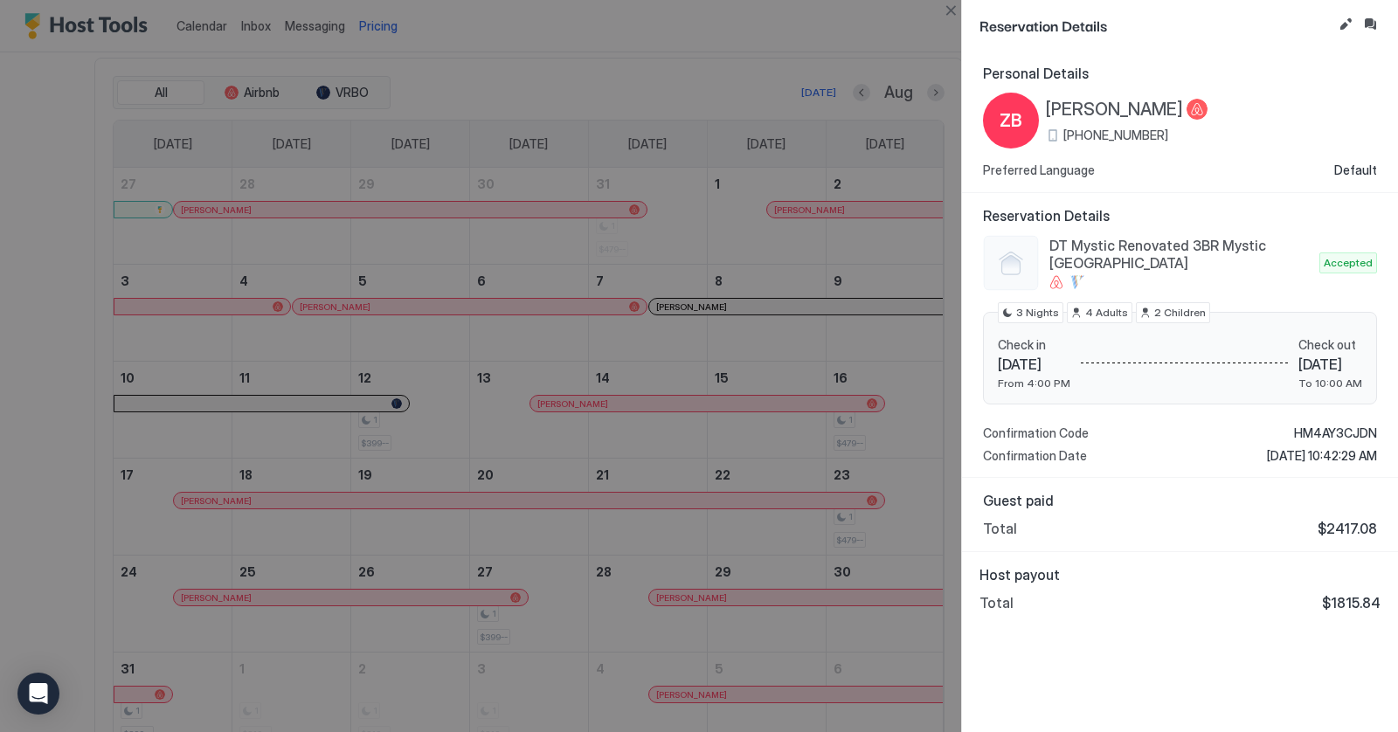
click at [1091, 103] on span "[PERSON_NAME]" at bounding box center [1114, 110] width 137 height 22
click at [954, 13] on button "Close" at bounding box center [950, 10] width 21 height 21
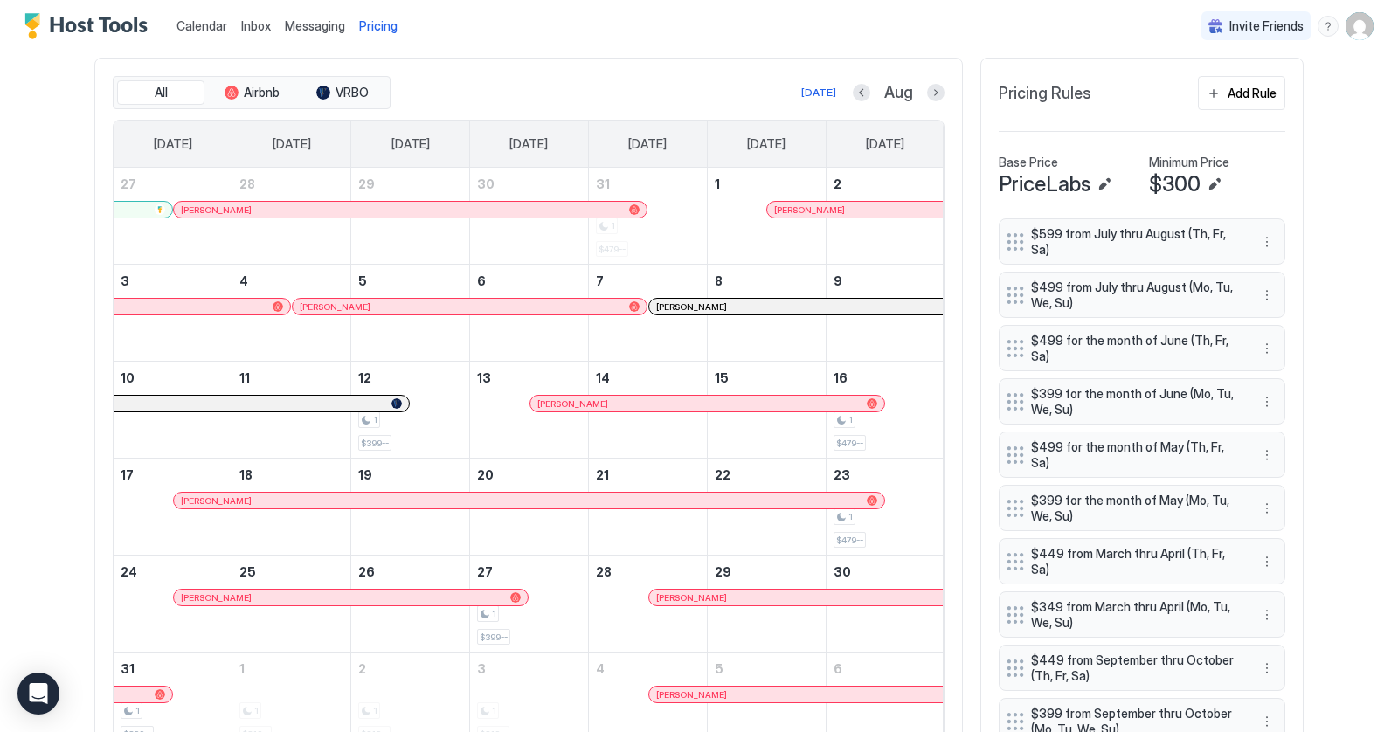
click at [281, 495] on div at bounding box center [282, 501] width 14 height 14
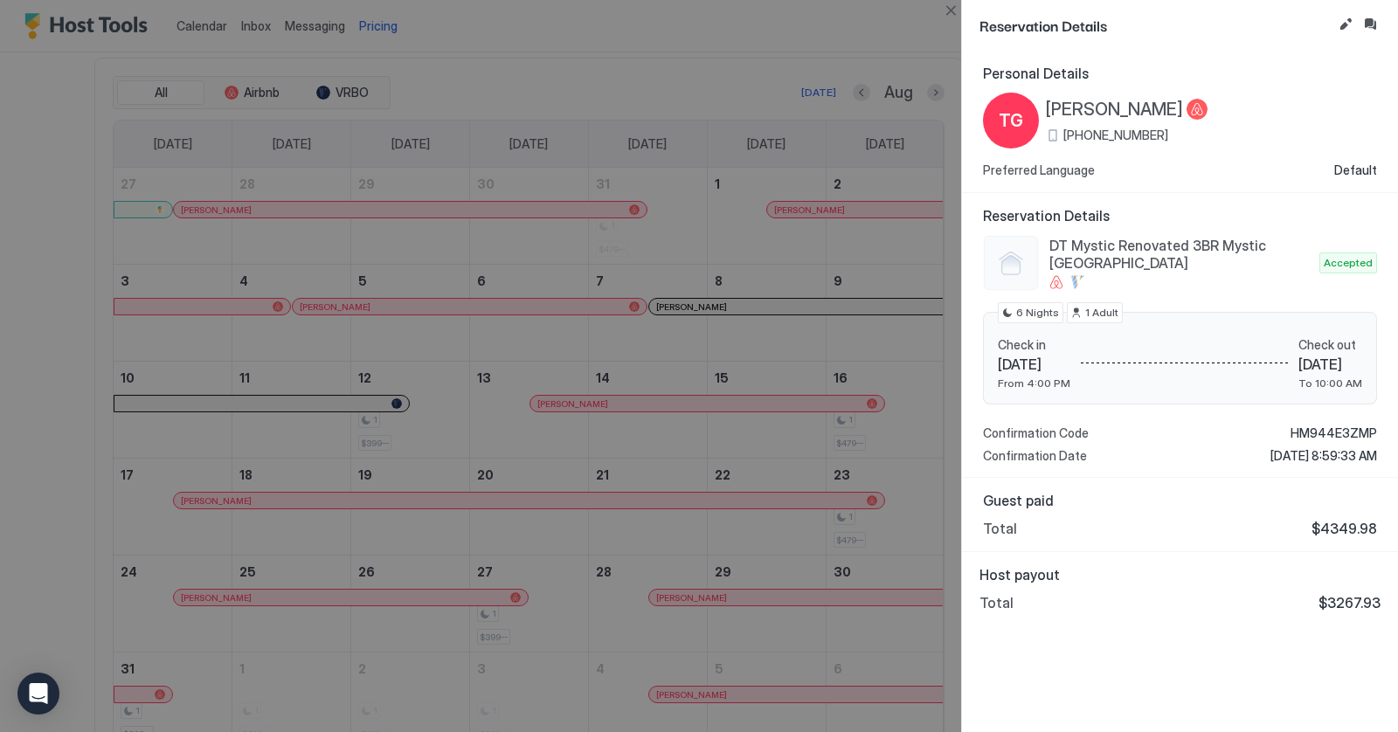
click at [1073, 108] on span "[PERSON_NAME]" at bounding box center [1114, 110] width 137 height 22
click at [953, 12] on button "Close" at bounding box center [950, 10] width 21 height 21
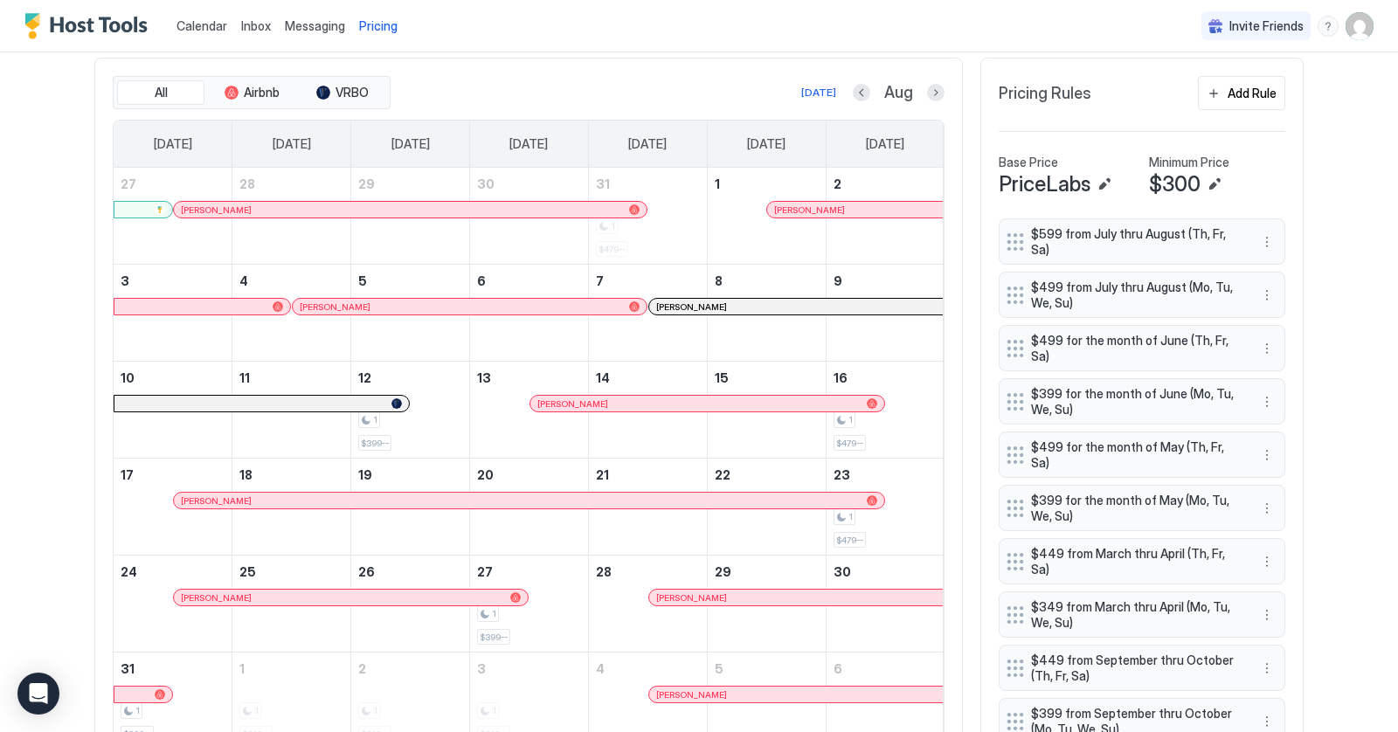
click at [377, 592] on div at bounding box center [378, 598] width 14 height 14
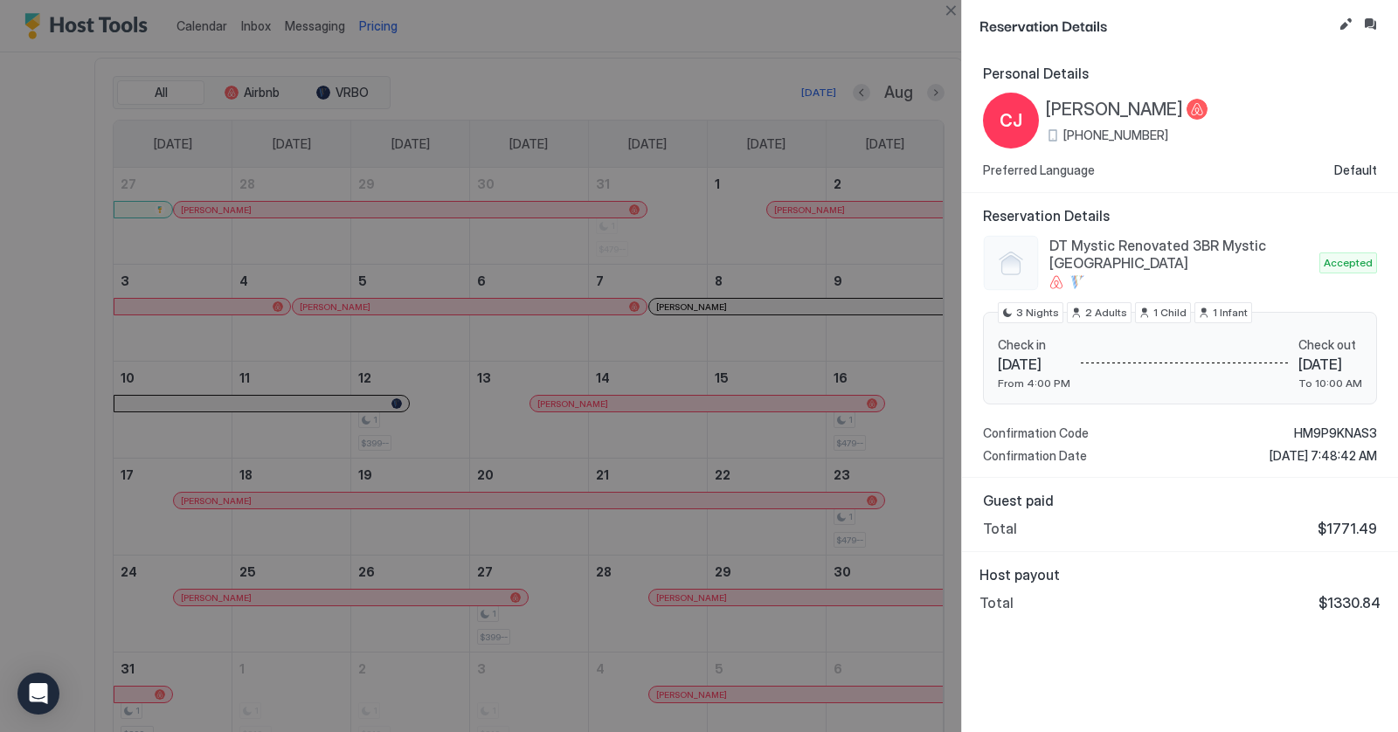
click at [1092, 106] on span "[PERSON_NAME]" at bounding box center [1114, 110] width 137 height 22
click at [956, 7] on button "Close" at bounding box center [950, 10] width 21 height 21
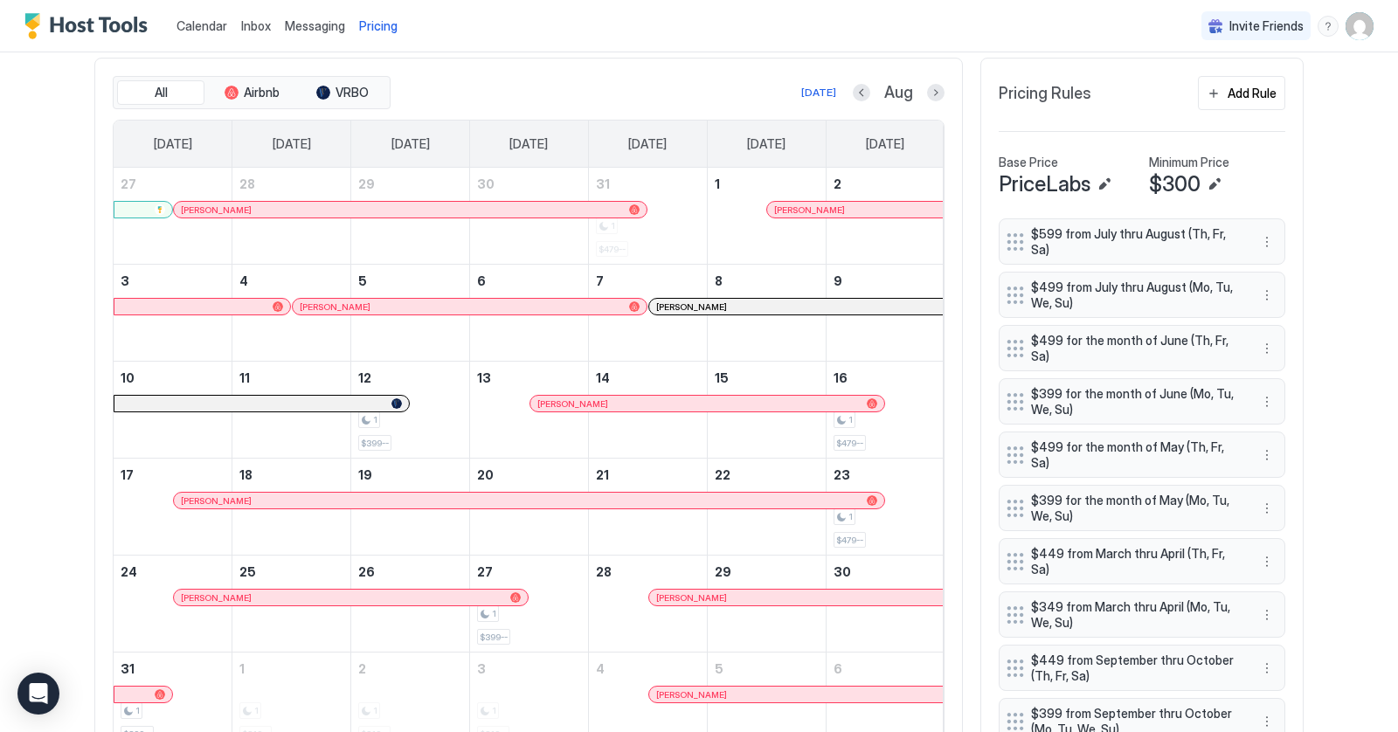
click at [674, 591] on div at bounding box center [672, 598] width 14 height 14
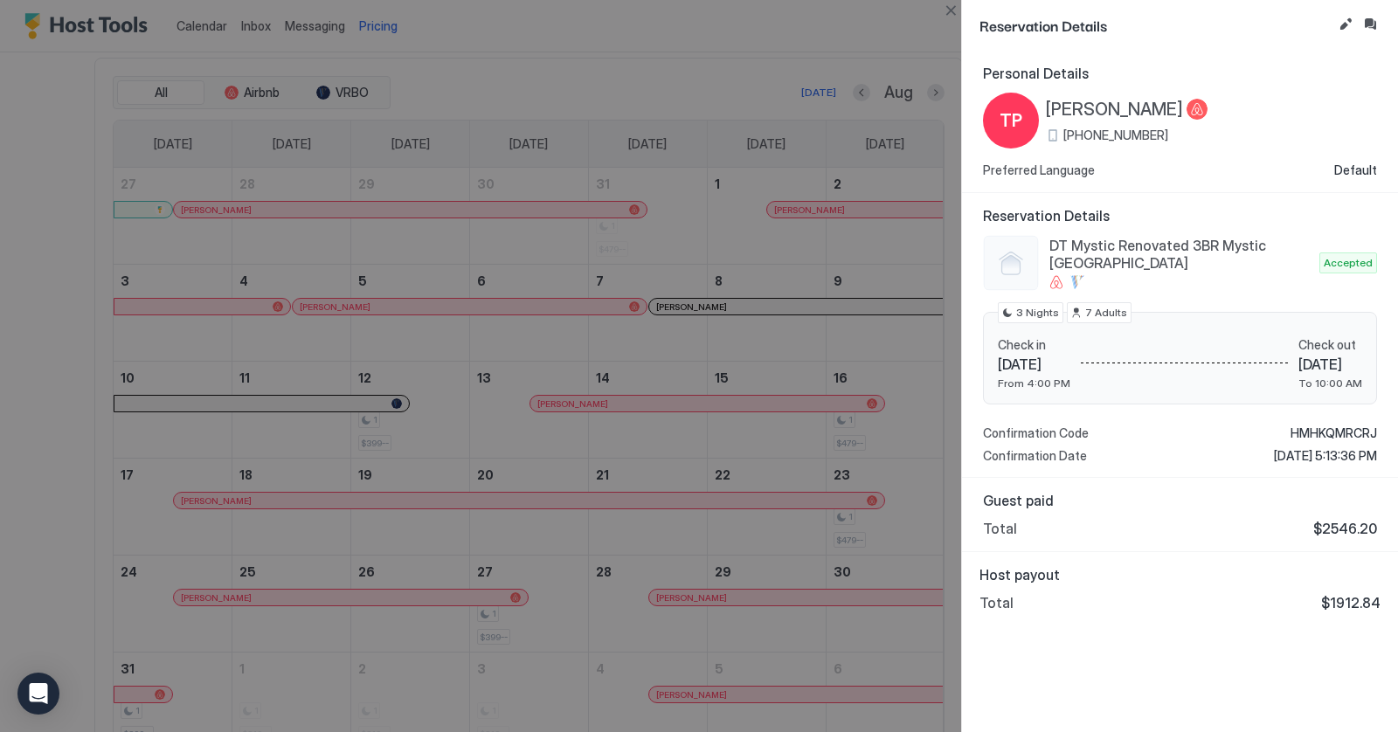
click at [1089, 110] on span "[PERSON_NAME]" at bounding box center [1114, 110] width 137 height 22
click at [948, 13] on button "Close" at bounding box center [950, 10] width 21 height 21
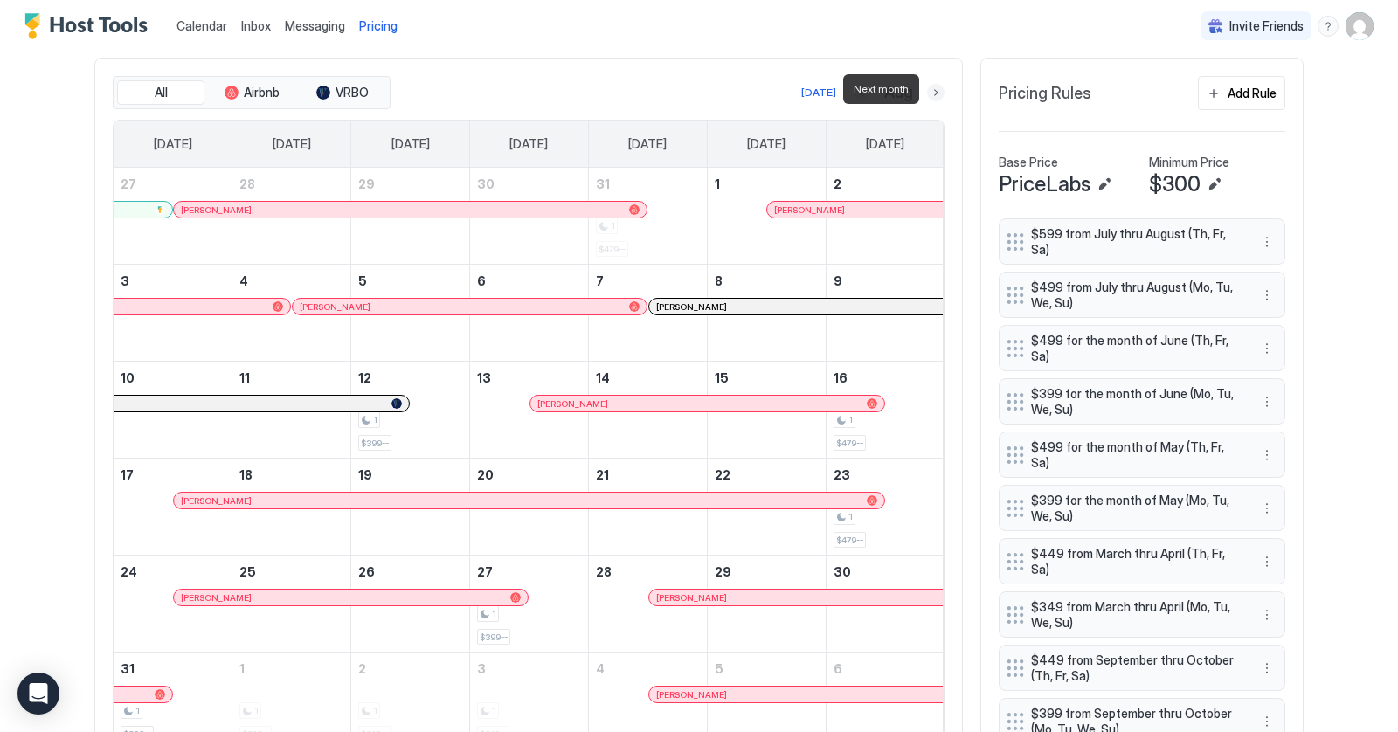
click at [934, 88] on button "Next month" at bounding box center [935, 92] width 17 height 17
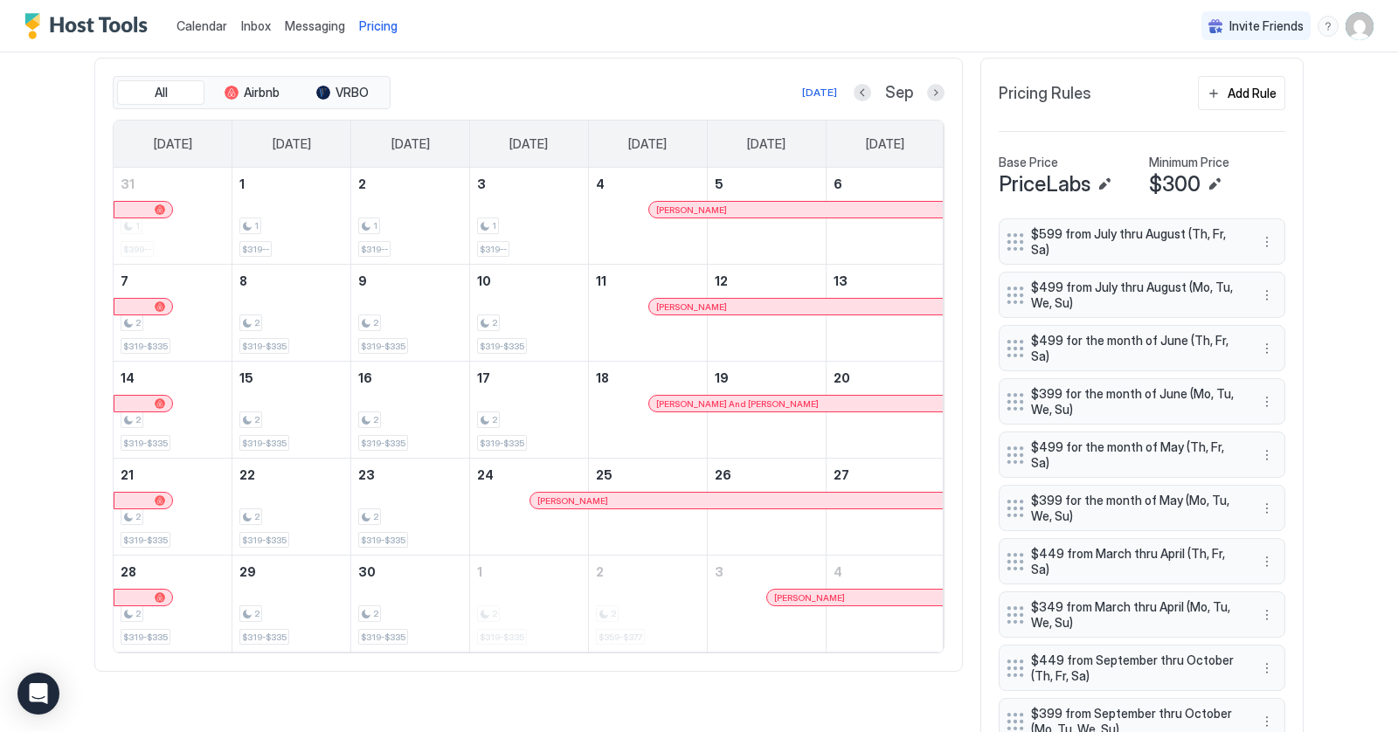
click at [935, 89] on button "Next month" at bounding box center [935, 92] width 17 height 17
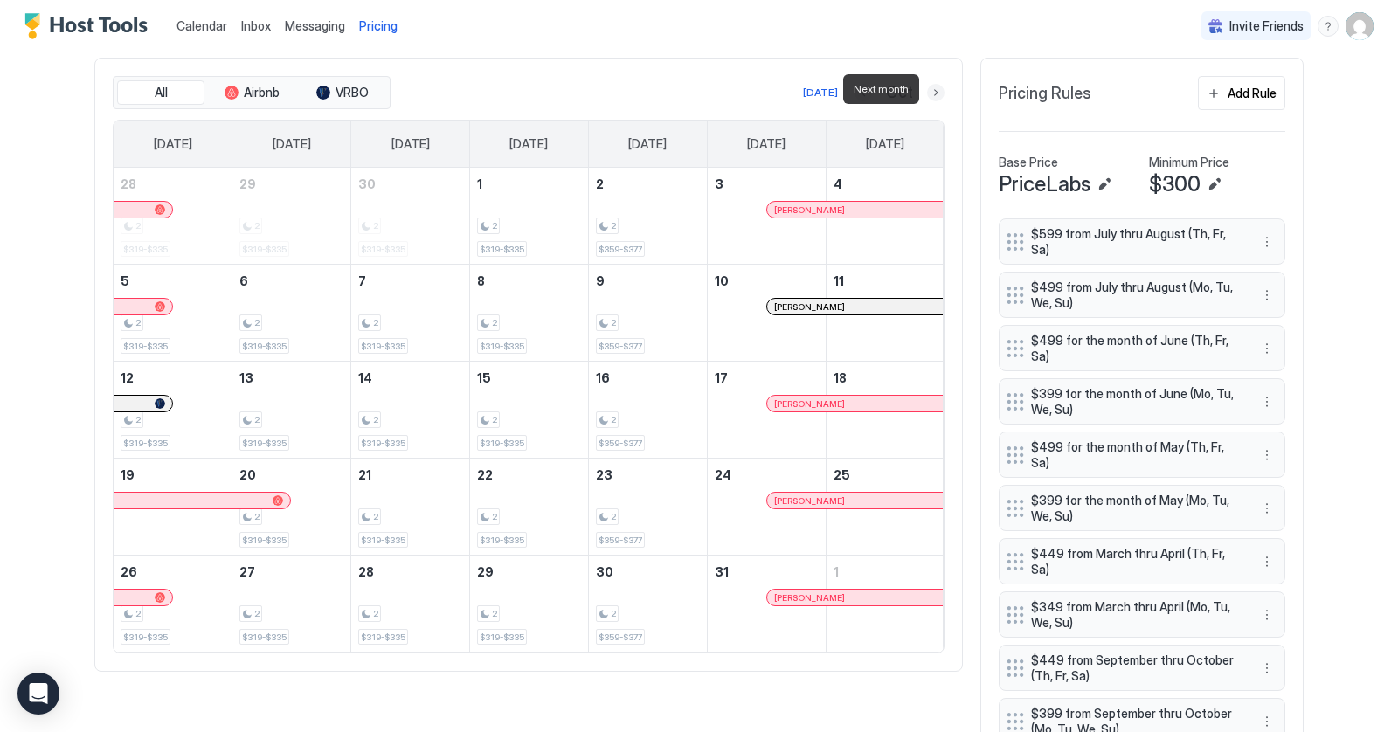
click at [934, 89] on button "Next month" at bounding box center [935, 92] width 17 height 17
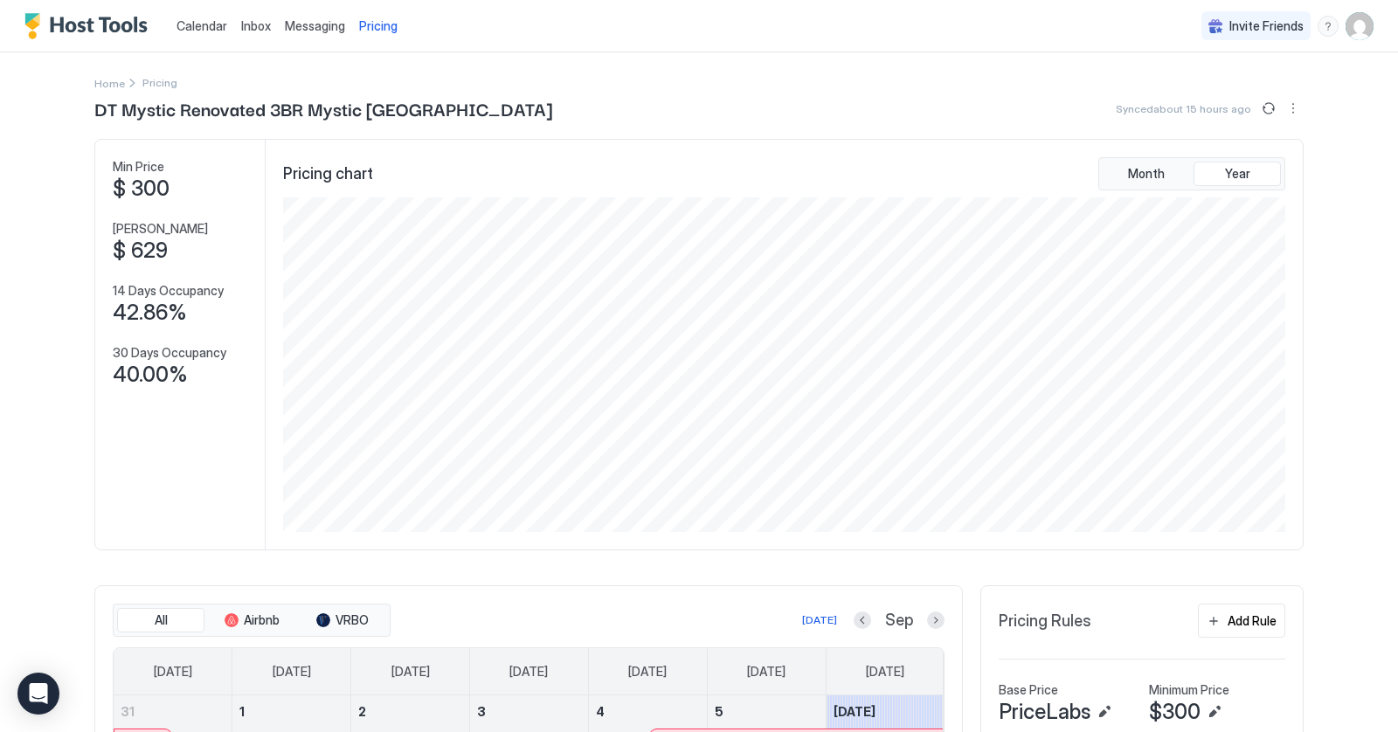
scroll to position [335, 1007]
